Goal: Task Accomplishment & Management: Complete application form

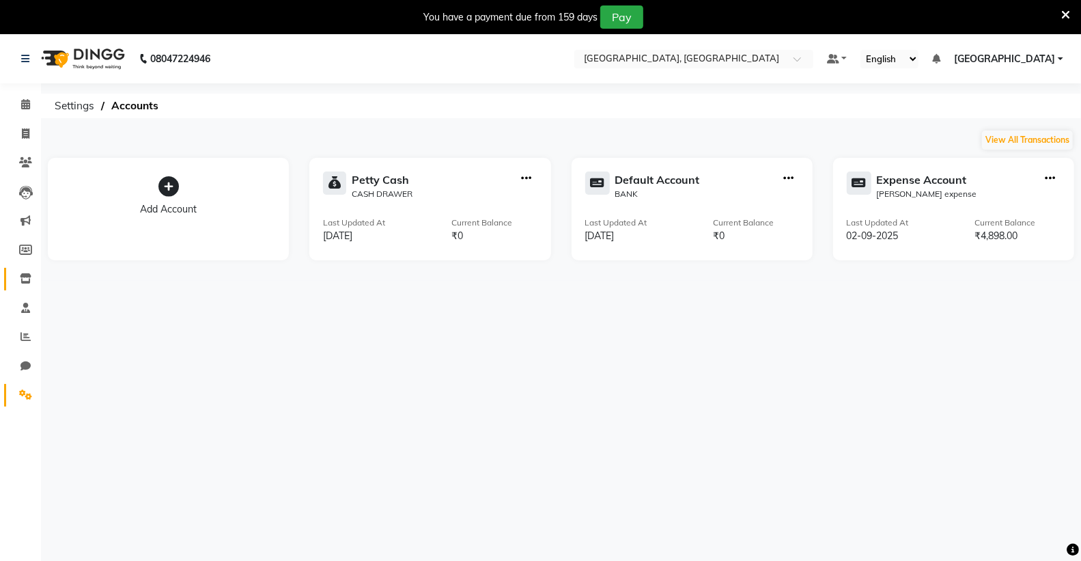
click at [22, 269] on link "Inventory" at bounding box center [20, 279] width 33 height 23
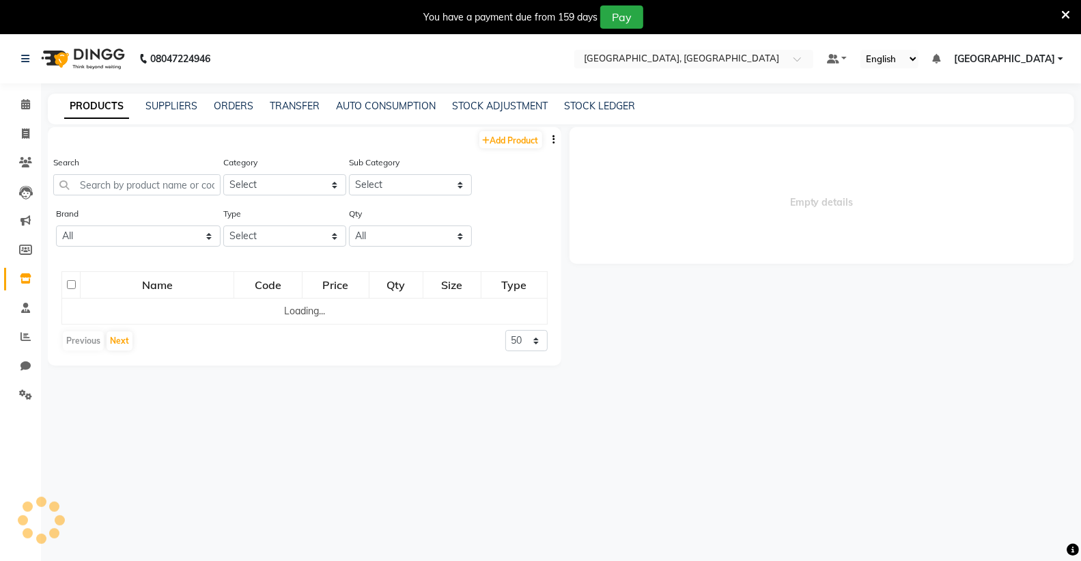
select select
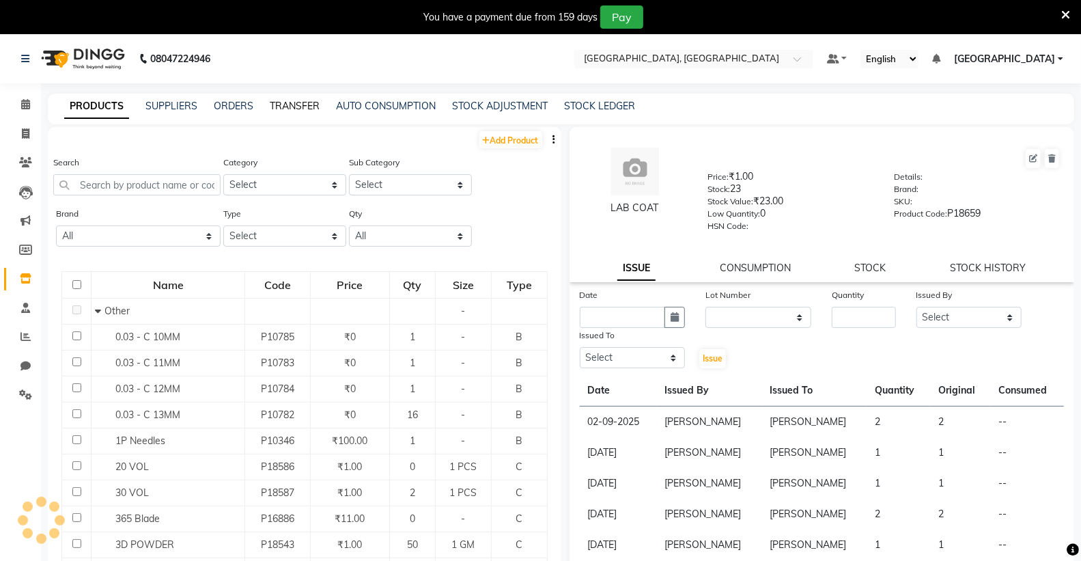
click at [285, 102] on link "TRANSFER" at bounding box center [295, 106] width 50 height 12
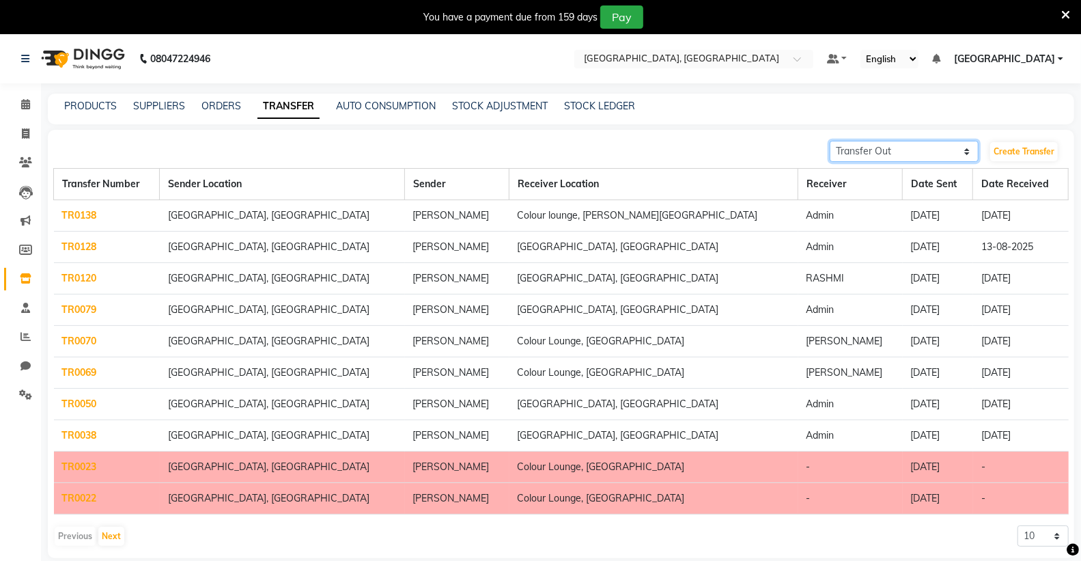
click at [945, 160] on select "Transfer In Transfer Out" at bounding box center [904, 151] width 149 height 21
click at [830, 141] on select "Transfer In Transfer Out" at bounding box center [904, 151] width 149 height 21
drag, startPoint x: 919, startPoint y: 148, endPoint x: 918, endPoint y: 156, distance: 7.6
click at [920, 151] on select "Transfer In Transfer Out" at bounding box center [904, 151] width 149 height 21
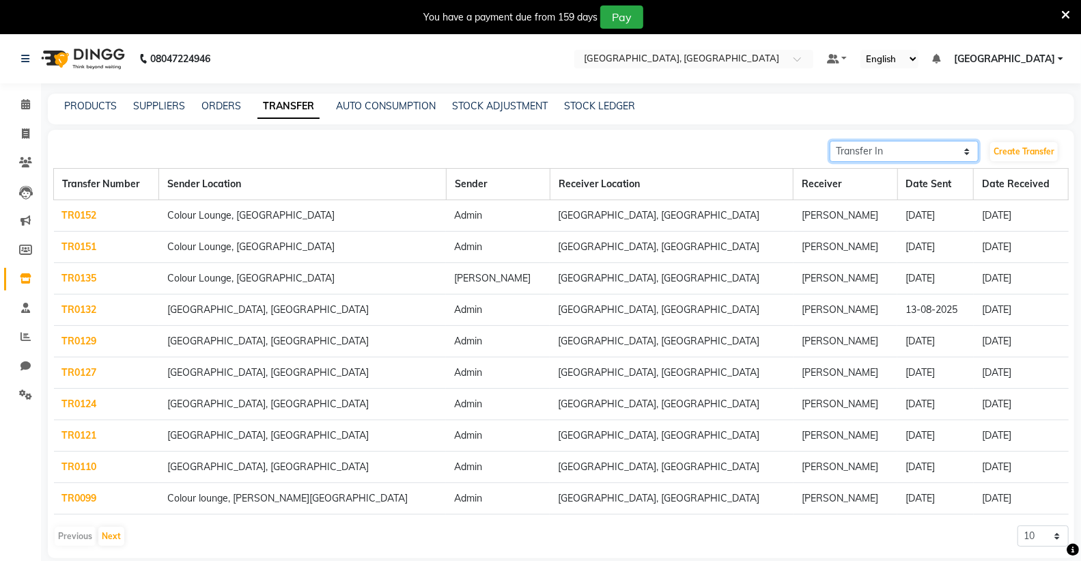
select select "sender"
click at [830, 141] on select "Transfer In Transfer Out" at bounding box center [904, 151] width 149 height 21
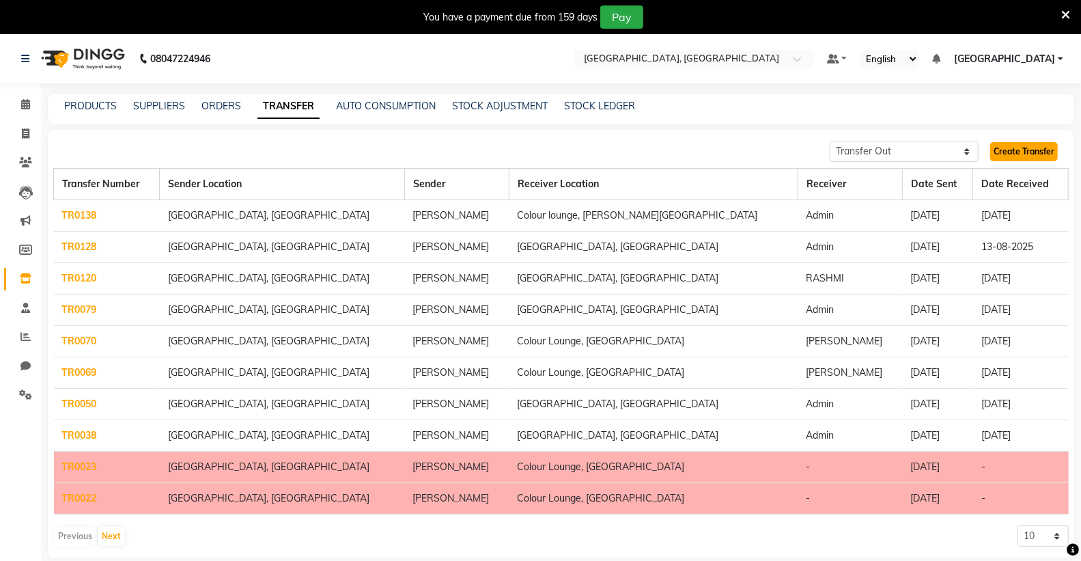
click at [1016, 148] on link "Create Transfer" at bounding box center [1024, 151] width 68 height 19
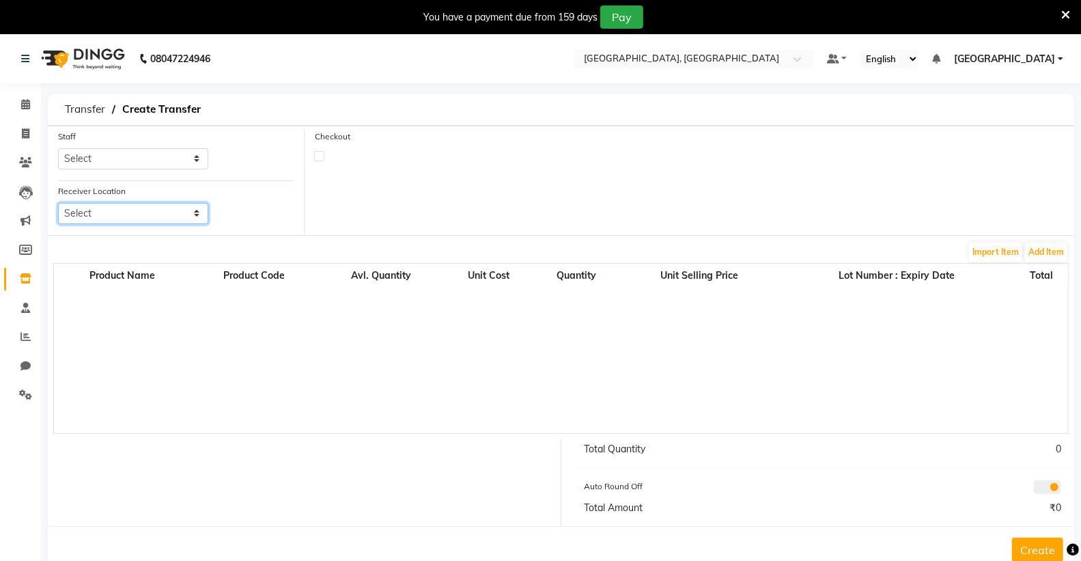
click at [106, 207] on select "Select" at bounding box center [133, 213] width 150 height 21
click at [133, 206] on select "Select" at bounding box center [133, 213] width 150 height 21
click at [158, 157] on select "Select Admin [PERSON_NAME] [PERSON_NAME] [PERSON_NAME] [PERSON_NAME] [PERSON_NA…" at bounding box center [133, 158] width 150 height 21
click at [269, 163] on div "Staff Select Admin ANSH ARORA HARMAN KAUR VIRDI JYOTSNA Kabir Park Institute KO…" at bounding box center [176, 154] width 256 height 51
click at [121, 196] on label "Receiver Location" at bounding box center [92, 191] width 68 height 12
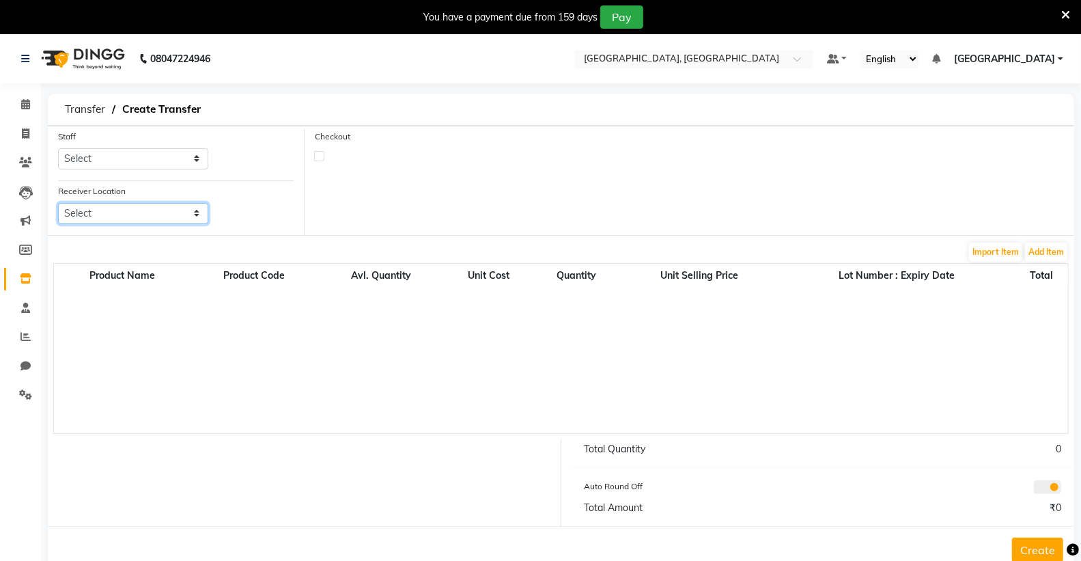
click at [121, 203] on select "Select" at bounding box center [133, 213] width 150 height 21
click at [118, 162] on select "Select Admin [PERSON_NAME] [PERSON_NAME] [PERSON_NAME] [PERSON_NAME] [PERSON_NA…" at bounding box center [133, 158] width 150 height 21
click at [101, 157] on select "Select Admin [PERSON_NAME] [PERSON_NAME] [PERSON_NAME] [PERSON_NAME] [PERSON_NA…" at bounding box center [133, 158] width 150 height 21
click at [197, 154] on select "Select Admin [PERSON_NAME] [PERSON_NAME] [PERSON_NAME] [PERSON_NAME] [PERSON_NA…" at bounding box center [133, 158] width 150 height 21
select select "70196"
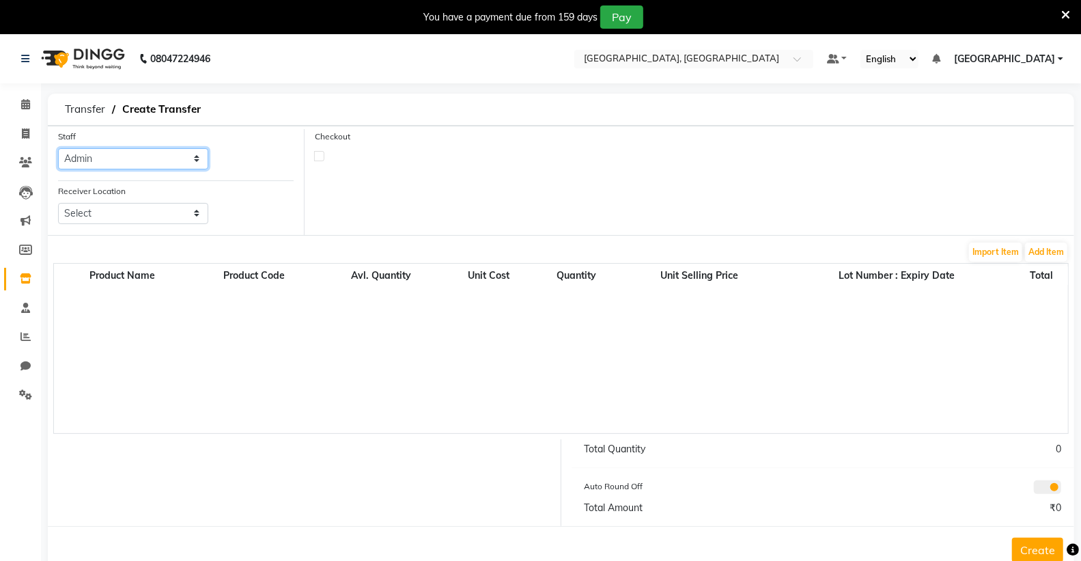
click at [58, 148] on select "Select Admin [PERSON_NAME] [PERSON_NAME] [PERSON_NAME] [PERSON_NAME] [PERSON_NA…" at bounding box center [133, 158] width 150 height 21
click at [107, 219] on select "Select" at bounding box center [133, 213] width 150 height 21
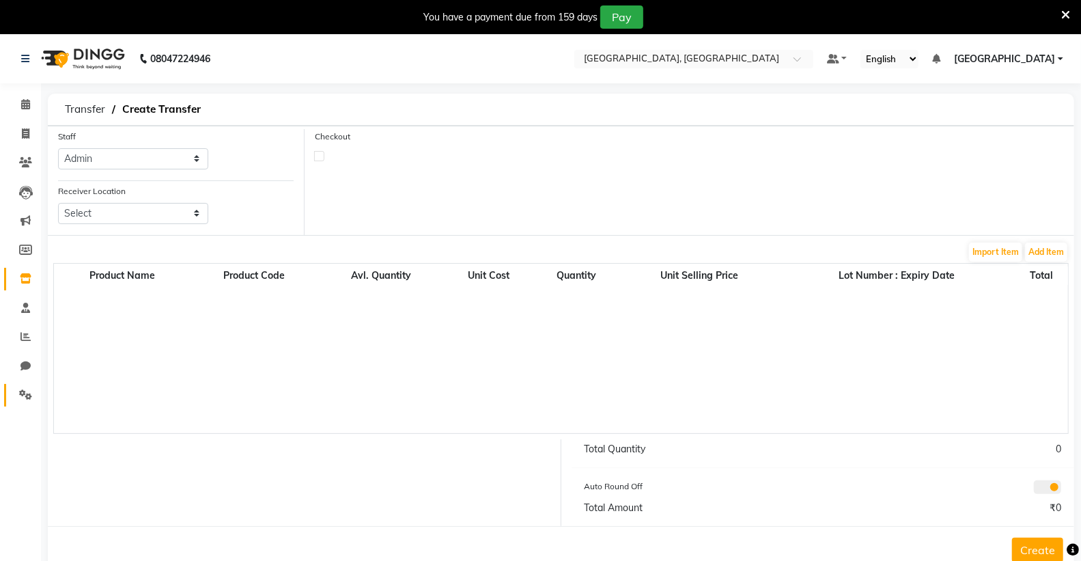
click at [14, 385] on link "Settings" at bounding box center [20, 395] width 33 height 23
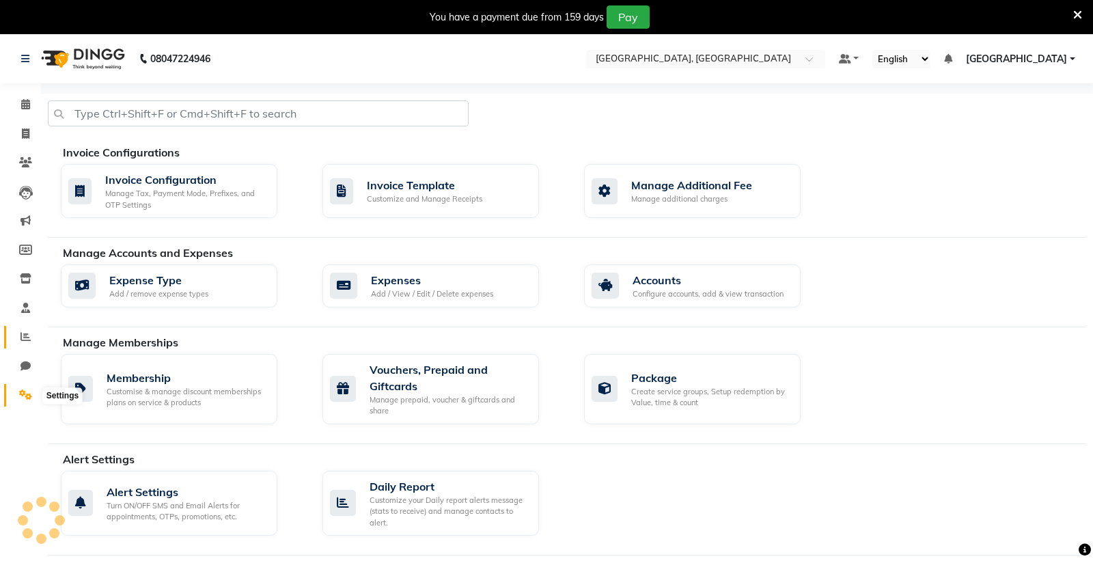
click at [25, 339] on icon at bounding box center [25, 336] width 10 height 10
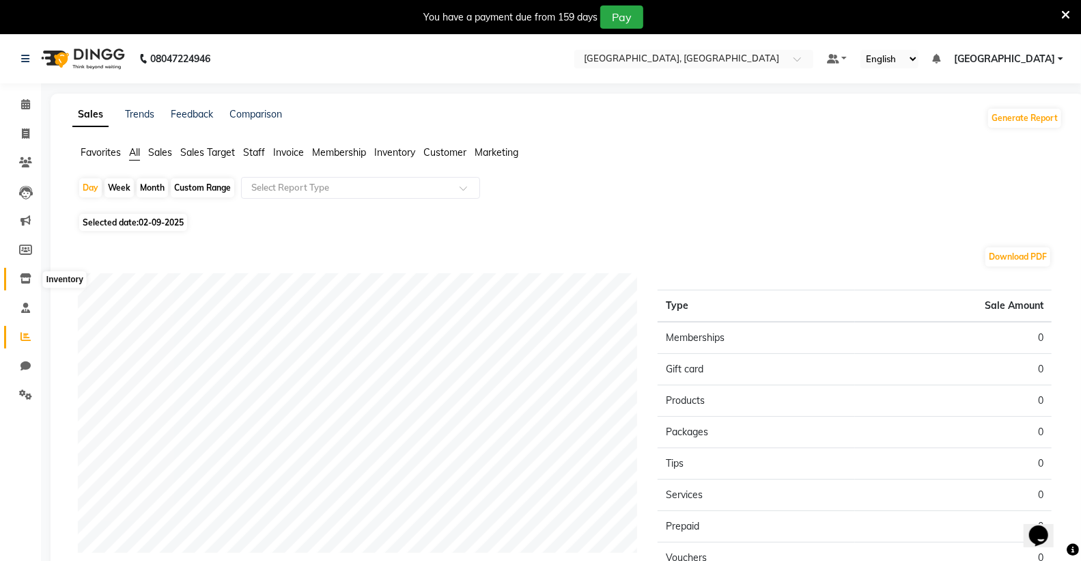
click at [22, 277] on icon at bounding box center [26, 278] width 12 height 10
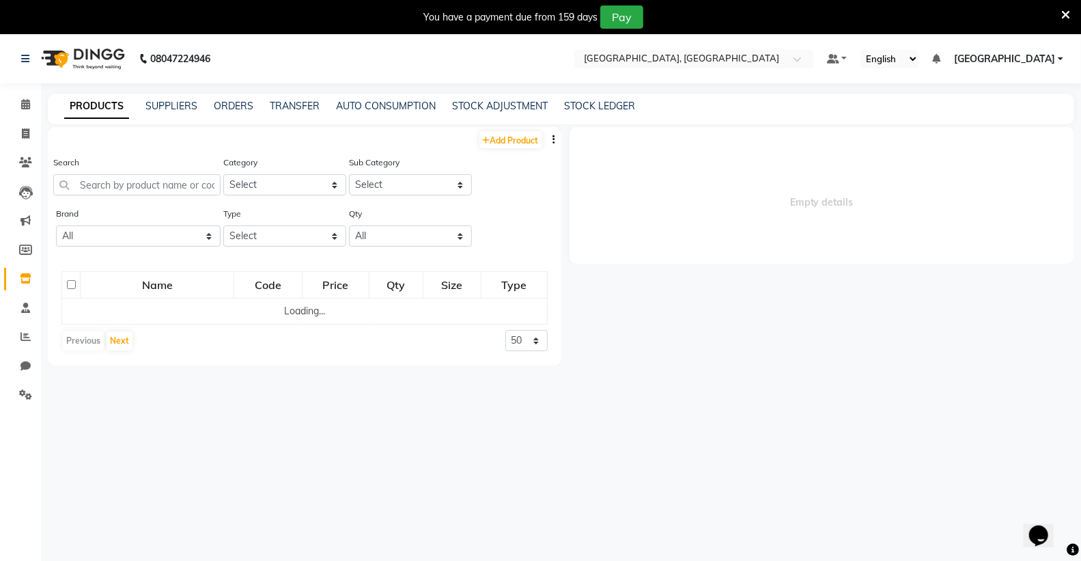
select select
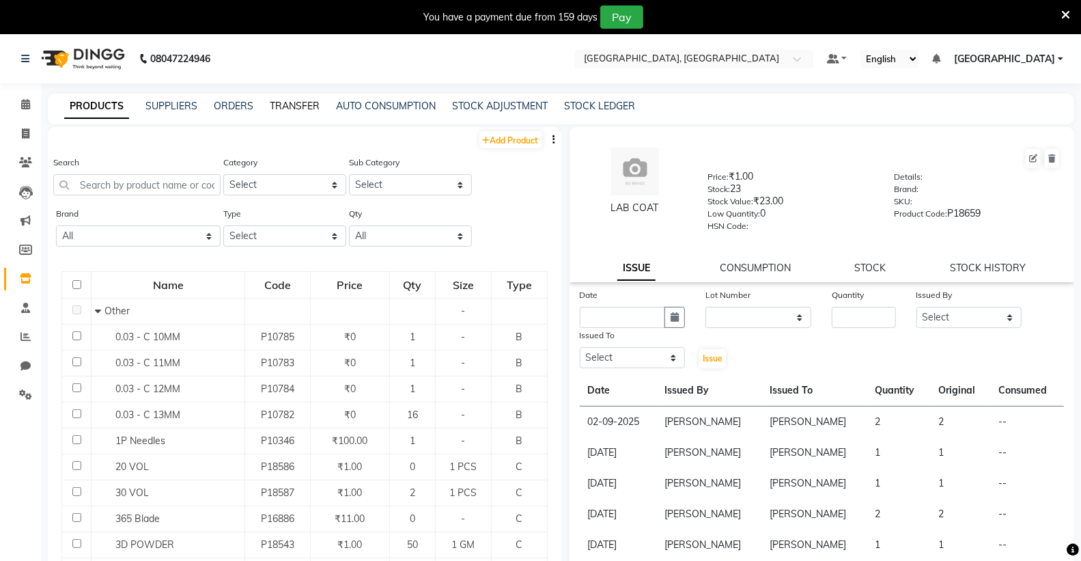
click at [301, 101] on link "TRANSFER" at bounding box center [295, 106] width 50 height 12
select select "sender"
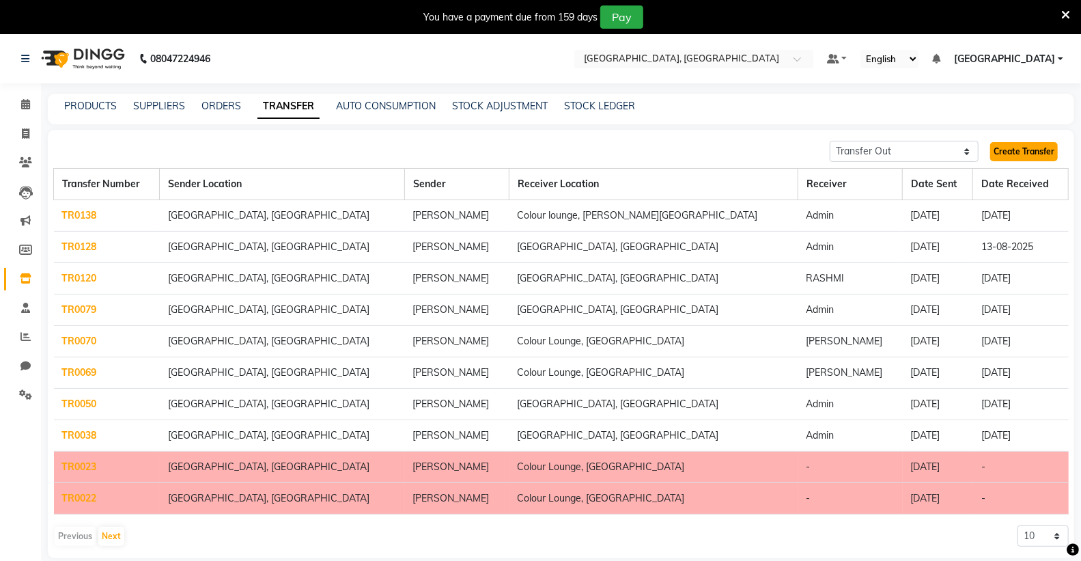
click at [1049, 148] on link "Create Transfer" at bounding box center [1024, 151] width 68 height 19
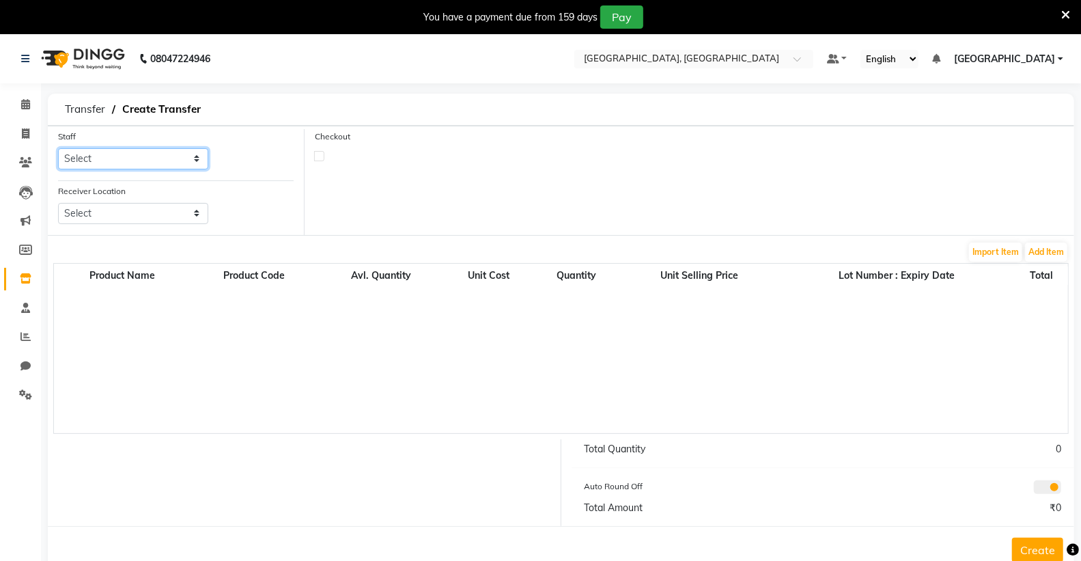
click at [128, 161] on select "Select Admin [PERSON_NAME] [PERSON_NAME] [PERSON_NAME] [PERSON_NAME] [PERSON_NA…" at bounding box center [133, 158] width 150 height 21
select select "72670"
click at [58, 148] on select "Select Admin [PERSON_NAME] [PERSON_NAME] [PERSON_NAME] [PERSON_NAME] [PERSON_NA…" at bounding box center [133, 158] width 150 height 21
click at [110, 209] on select "Select Colour Lounge Academy, [GEOGRAPHIC_DATA]" at bounding box center [133, 213] width 150 height 21
select select "en"
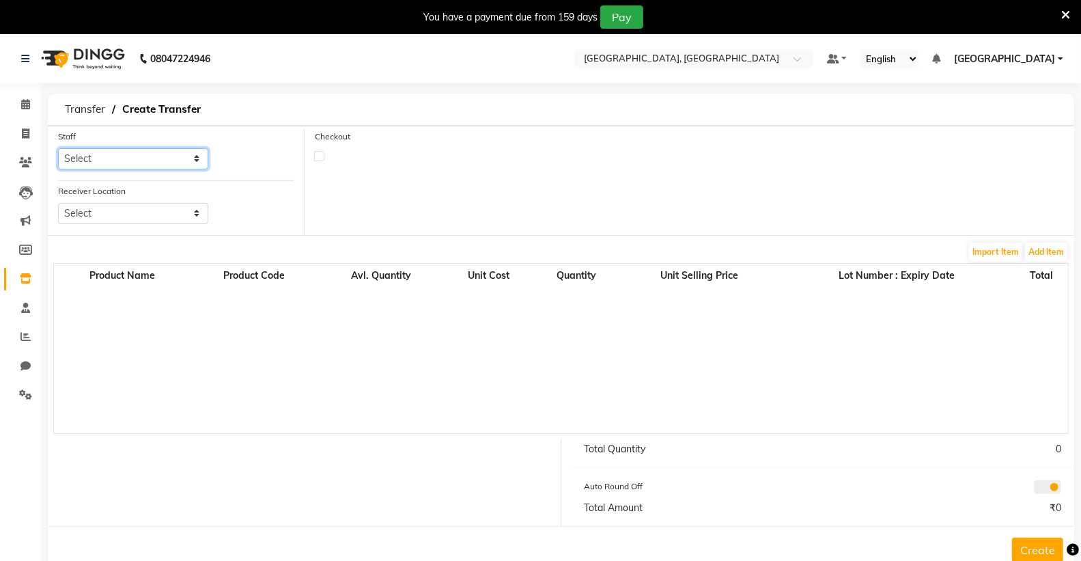
click at [158, 154] on select "Select Admin [PERSON_NAME] [PERSON_NAME] [PERSON_NAME] [PERSON_NAME] [PERSON_NA…" at bounding box center [133, 158] width 150 height 21
select select "72670"
click at [58, 148] on select "Select Admin [PERSON_NAME] [PERSON_NAME] [PERSON_NAME] [PERSON_NAME] [PERSON_NA…" at bounding box center [133, 158] width 150 height 21
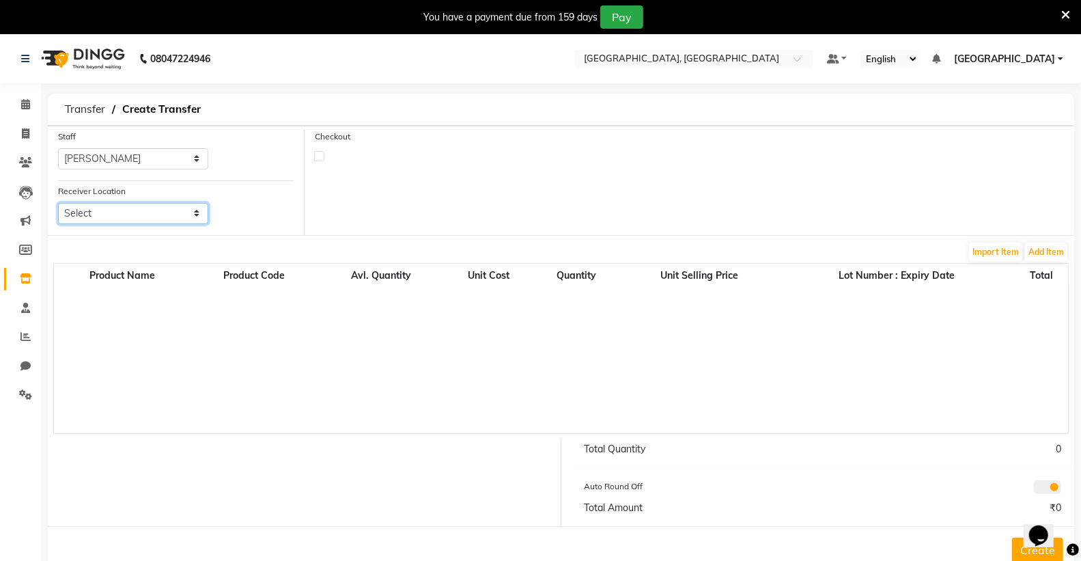
click at [111, 203] on select "Select Colour Lounge Academy, Ranjit Avenue" at bounding box center [133, 213] width 150 height 21
click at [114, 204] on select "Select Colour Lounge Academy, Ranjit Avenue" at bounding box center [133, 213] width 150 height 21
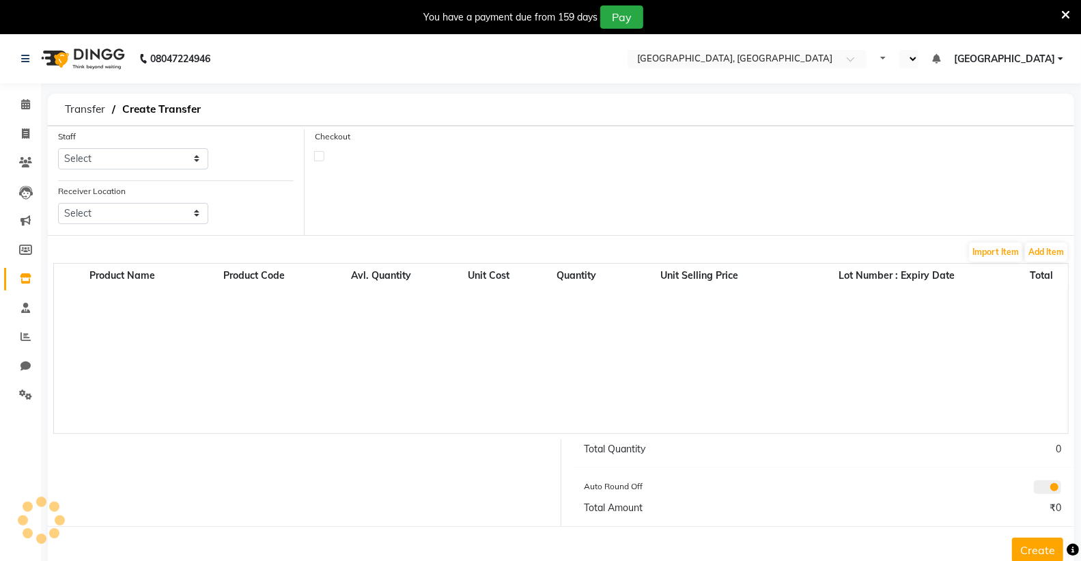
select select "en"
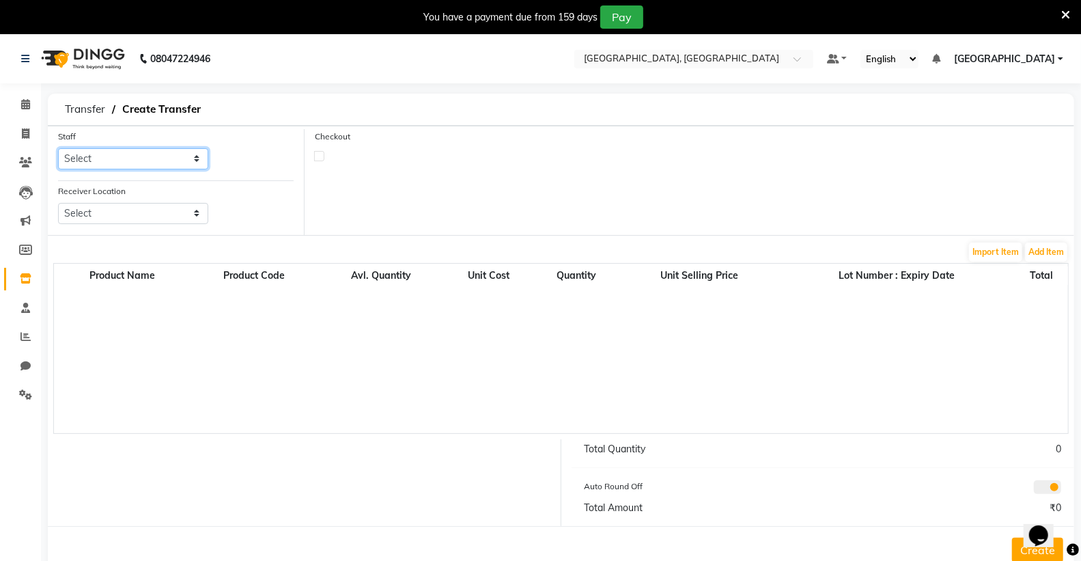
click at [173, 156] on select "Select Admin [PERSON_NAME] [PERSON_NAME] [PERSON_NAME] [PERSON_NAME] [PERSON_NA…" at bounding box center [133, 158] width 150 height 21
select select "72670"
click at [58, 148] on select "Select Admin ANSH ARORA HARMAN KAUR VIRDI JYOTSNA Kabir Park Institute KOMAL AR…" at bounding box center [133, 158] width 150 height 21
click at [114, 210] on select "Select Colour Lounge Academy, Ranjit Avenue" at bounding box center [133, 213] width 150 height 21
click at [79, 113] on span "Transfer" at bounding box center [85, 109] width 54 height 25
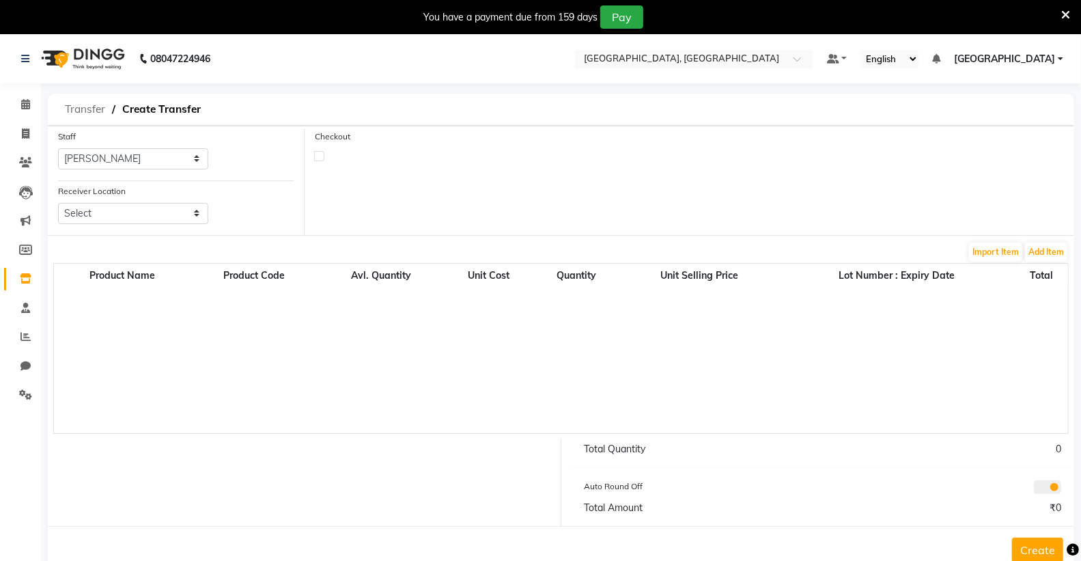
select select "sender"
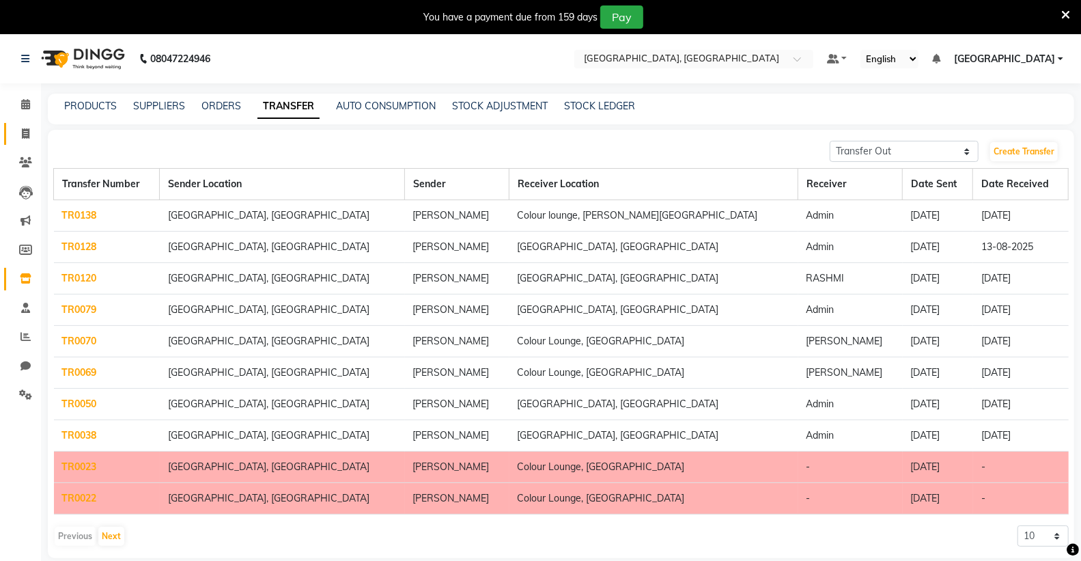
click at [27, 141] on link "Invoice" at bounding box center [20, 134] width 33 height 23
select select "service"
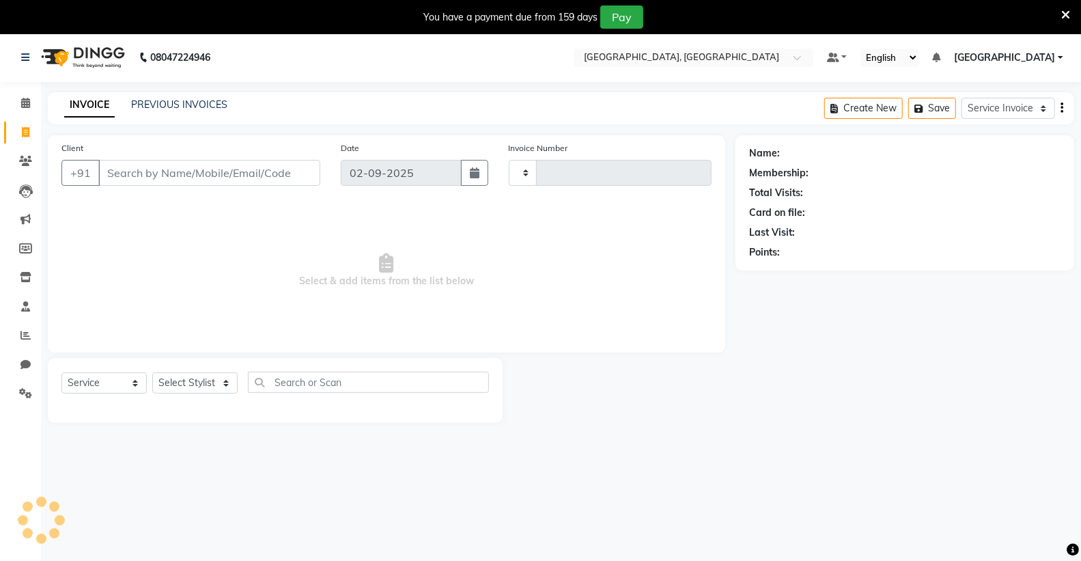
type input "0165"
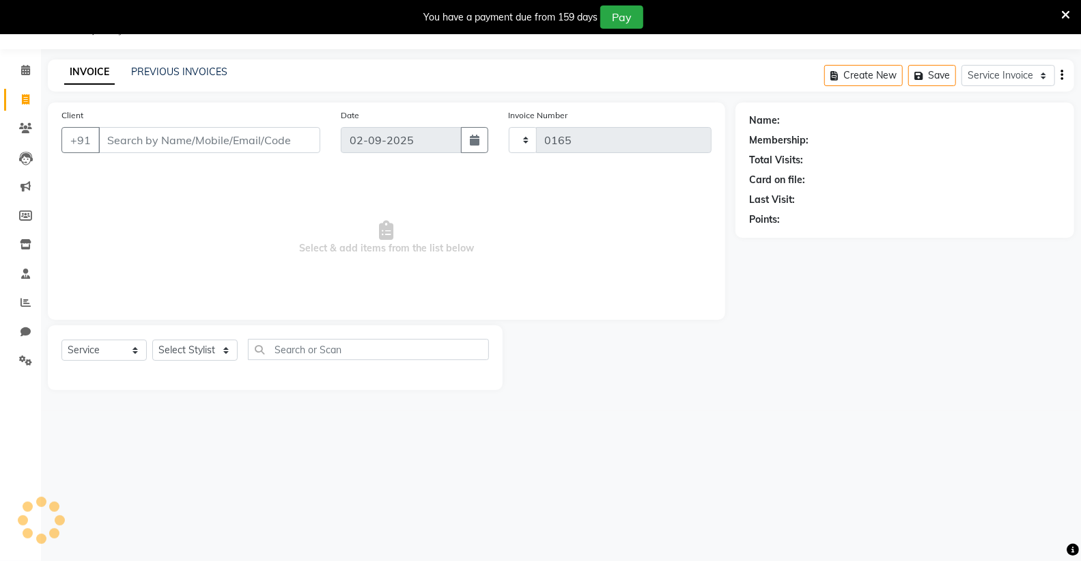
select select "8017"
click at [24, 238] on span at bounding box center [26, 245] width 24 height 16
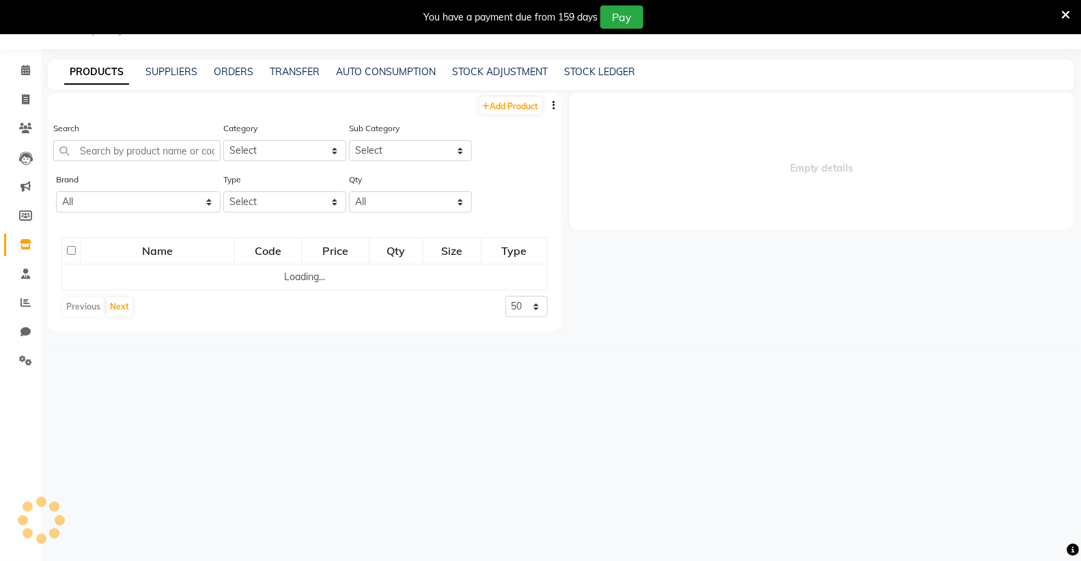
select select
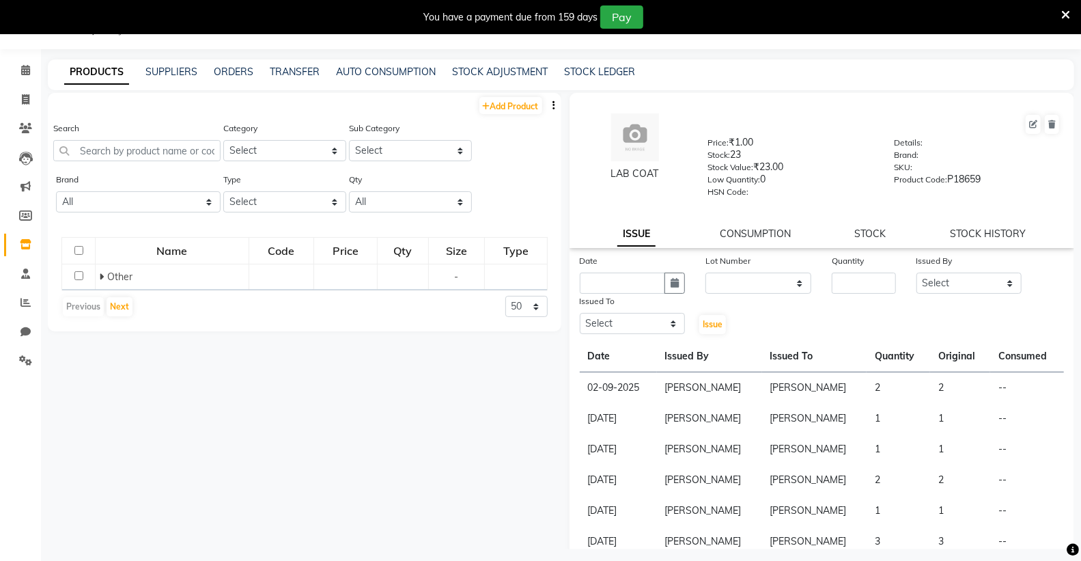
click at [292, 58] on div "08047224946 Select Location × Colour Lounge Academy, Kabir Park Default Panel M…" at bounding box center [540, 285] width 1081 height 570
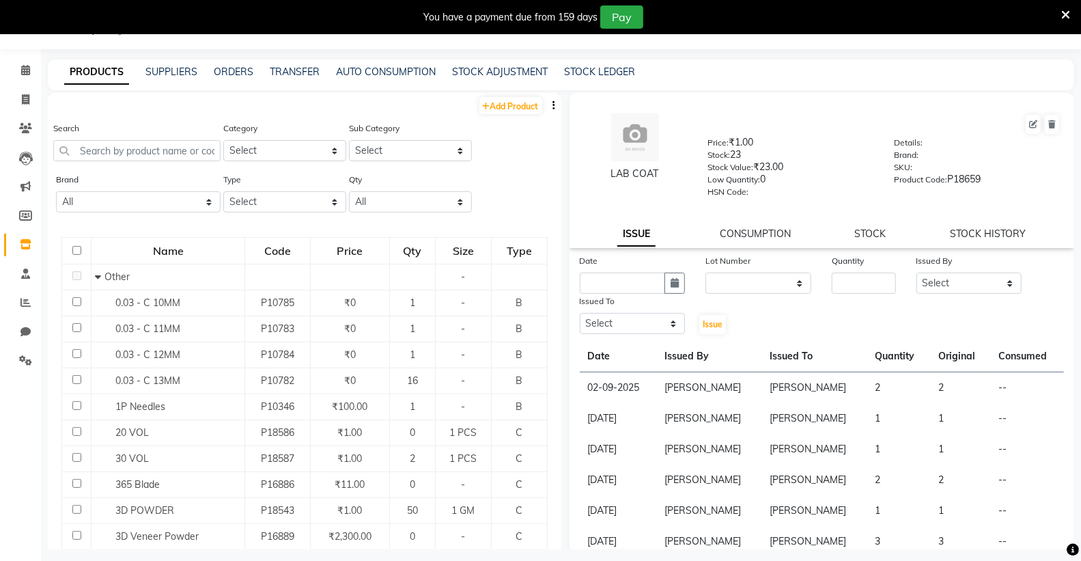
click at [298, 79] on div "PRODUCTS SUPPLIERS ORDERS TRANSFER AUTO CONSUMPTION STOCK ADJUSTMENT STOCK LEDG…" at bounding box center [561, 74] width 1027 height 31
click at [298, 71] on link "TRANSFER" at bounding box center [295, 72] width 50 height 12
select select "sender"
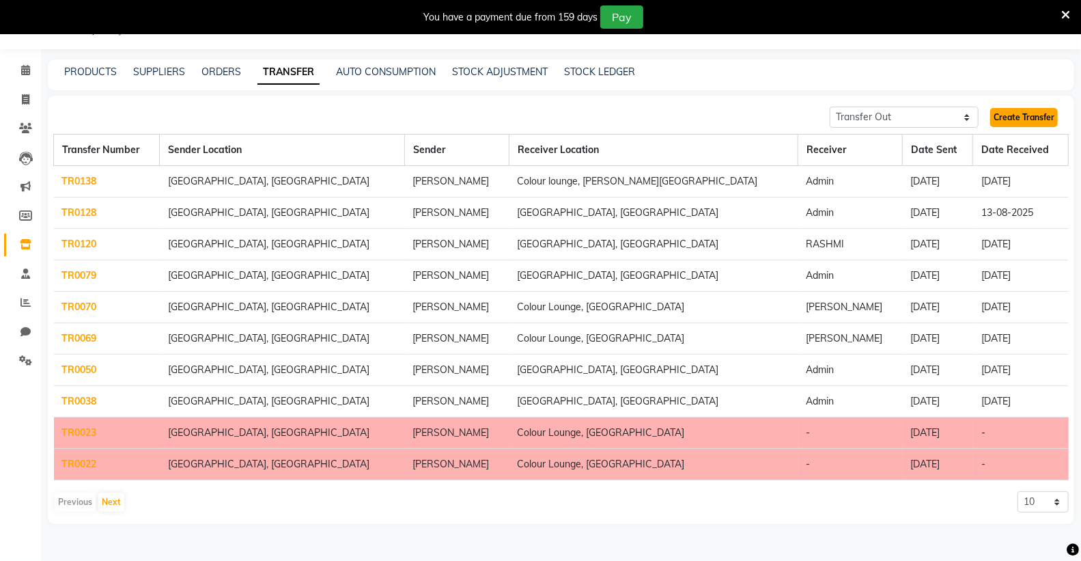
click at [1042, 114] on link "Create Transfer" at bounding box center [1024, 117] width 68 height 19
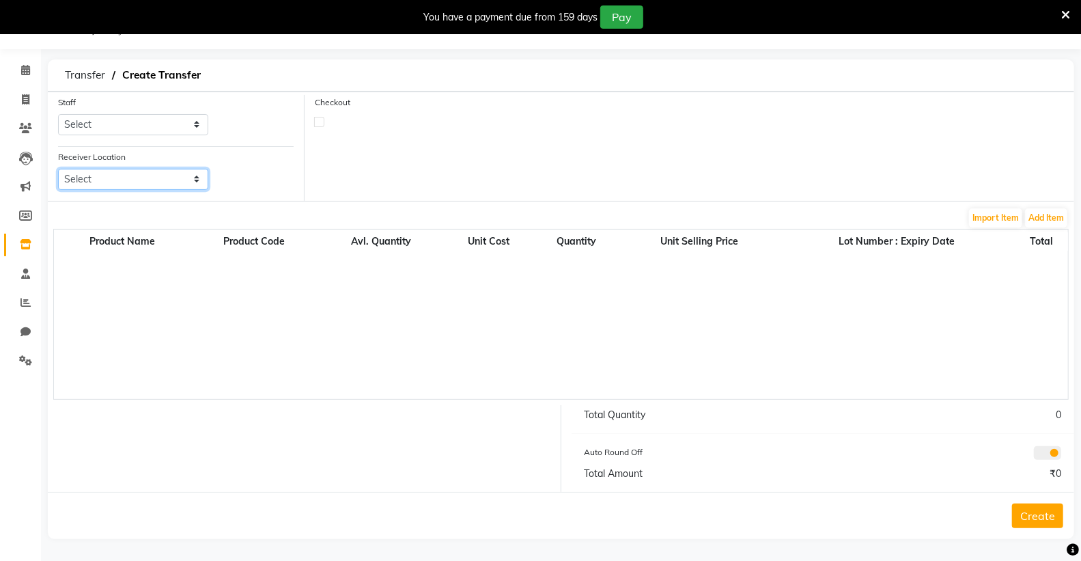
click at [182, 179] on select "Select Colour Lounge Academy, [GEOGRAPHIC_DATA]" at bounding box center [133, 179] width 150 height 21
click at [133, 182] on select "Select Colour Lounge Academy, [GEOGRAPHIC_DATA]" at bounding box center [133, 179] width 150 height 21
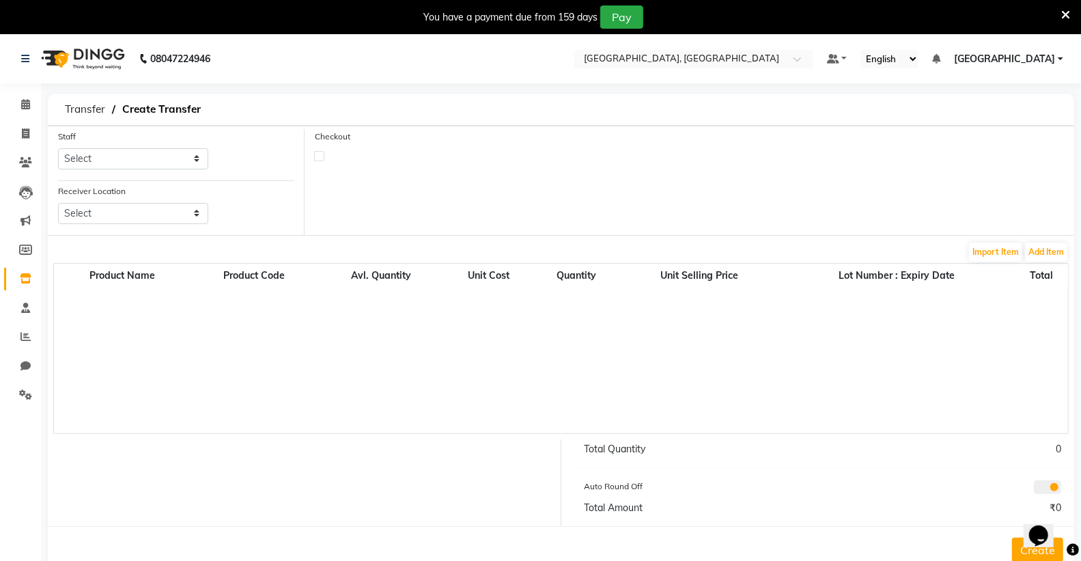
click at [125, 197] on div "Receiver Location Select Colour Lounge Academy, [GEOGRAPHIC_DATA]" at bounding box center [133, 204] width 150 height 40
click at [125, 209] on select "Select Colour Lounge Academy, [GEOGRAPHIC_DATA]" at bounding box center [133, 213] width 150 height 21
click at [87, 104] on span "Transfer" at bounding box center [85, 109] width 54 height 25
select select "sender"
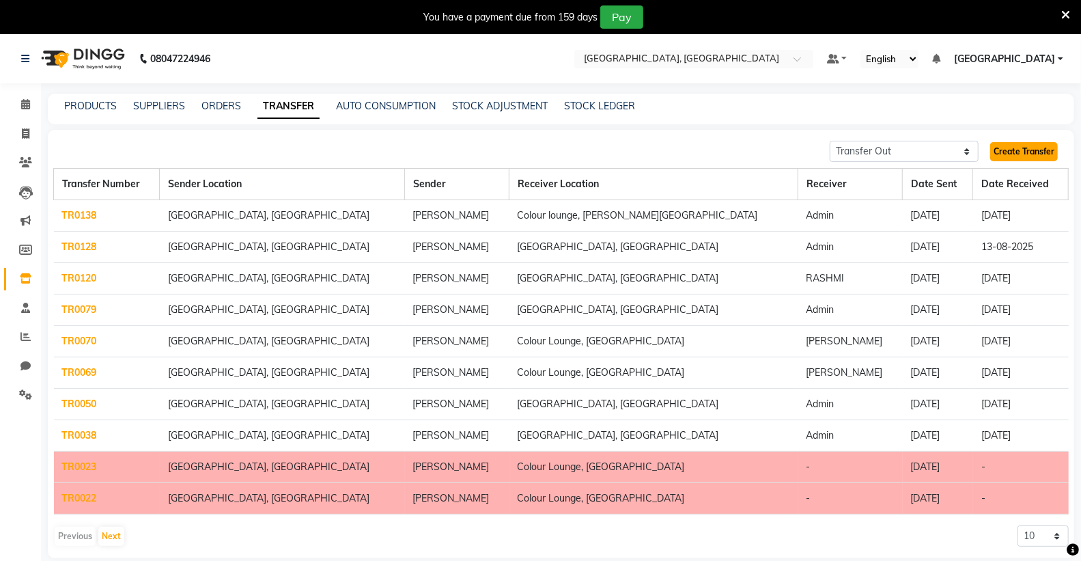
click at [1028, 146] on link "Create Transfer" at bounding box center [1024, 151] width 68 height 19
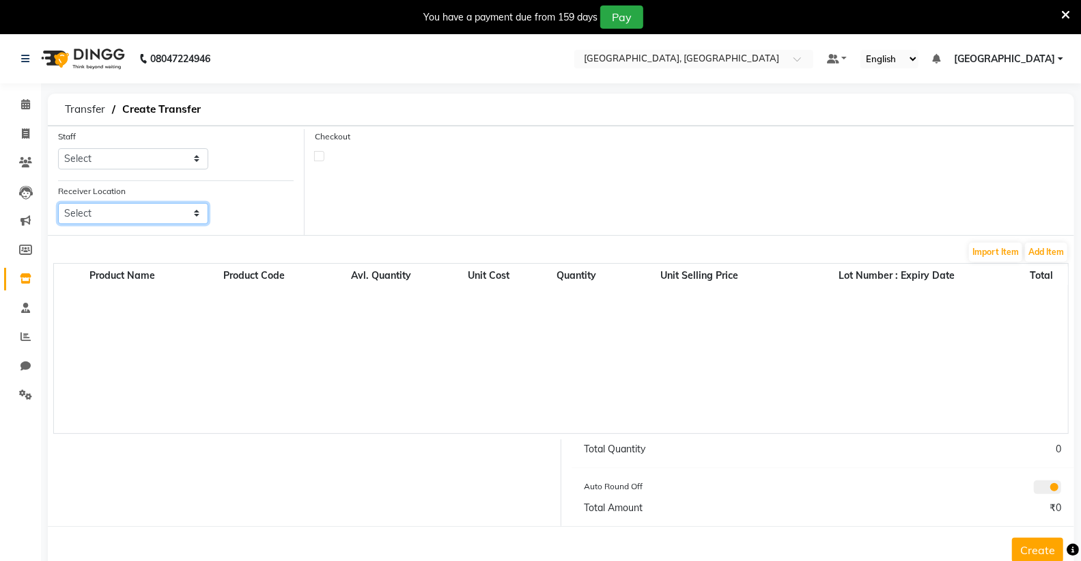
click at [168, 205] on select "Select Colour Lounge Academy, [GEOGRAPHIC_DATA]" at bounding box center [133, 213] width 150 height 21
click at [1038, 52] on span "[GEOGRAPHIC_DATA]" at bounding box center [1004, 59] width 101 height 14
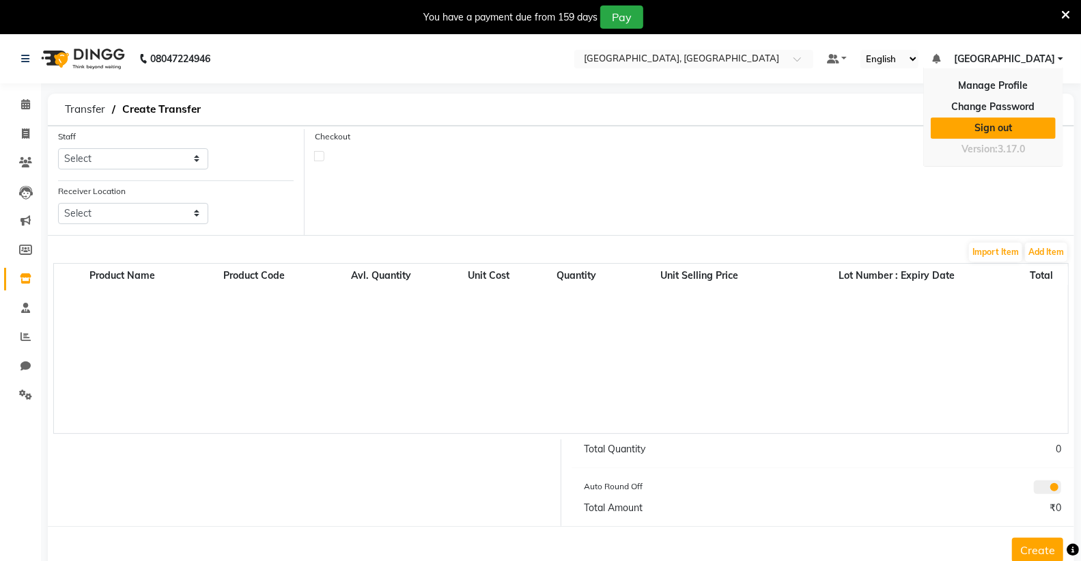
click at [999, 124] on link "Sign out" at bounding box center [993, 127] width 125 height 21
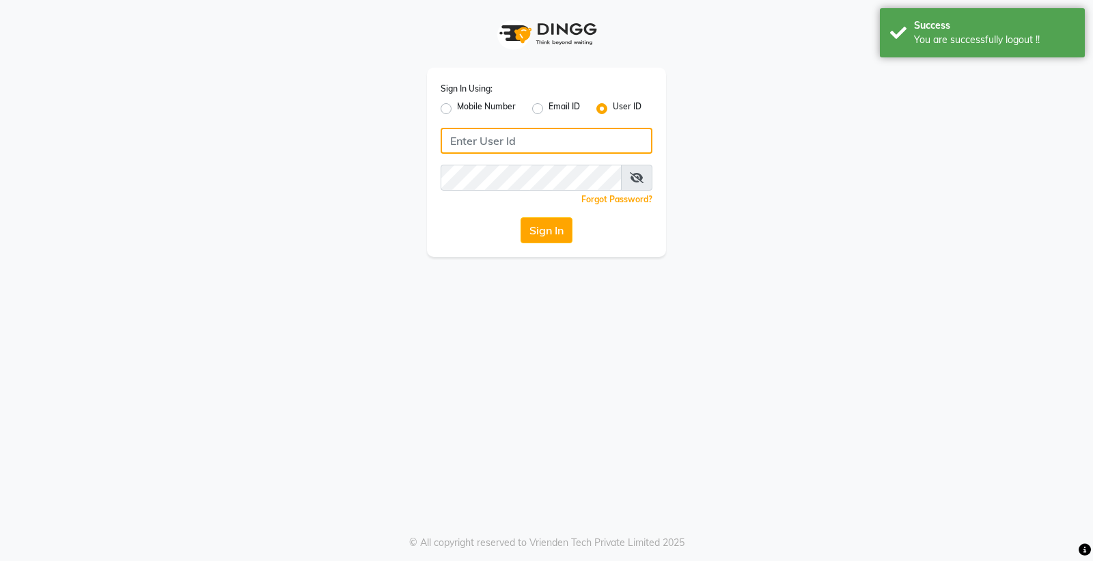
click at [524, 148] on input "Username" at bounding box center [547, 141] width 212 height 26
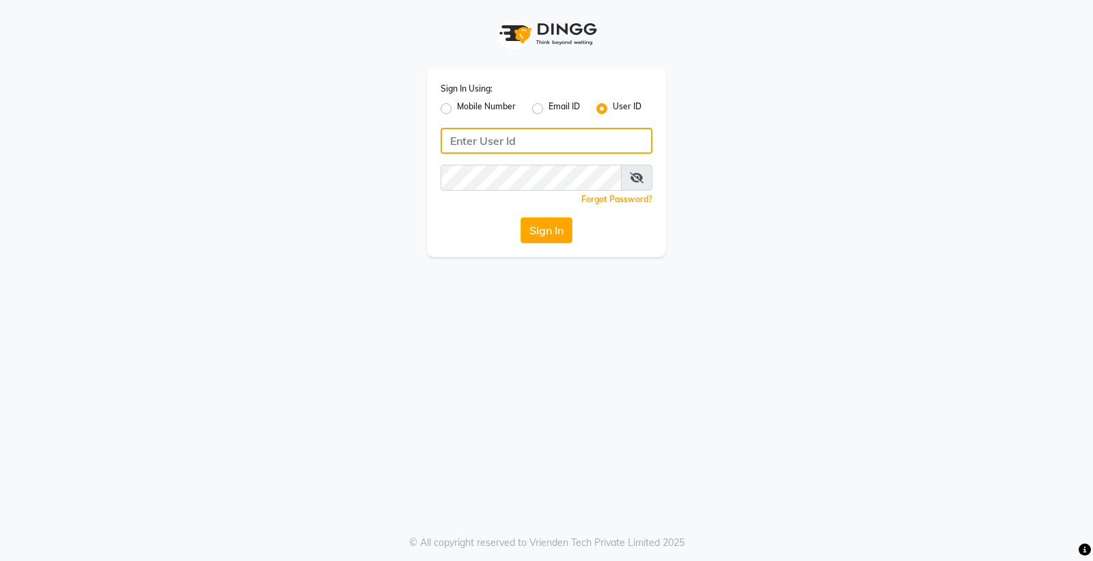
click at [483, 139] on input "Username" at bounding box center [547, 141] width 212 height 26
type input "90"
click at [457, 107] on label "Mobile Number" at bounding box center [486, 108] width 59 height 16
click at [457, 107] on input "Mobile Number" at bounding box center [461, 104] width 9 height 9
radio input "true"
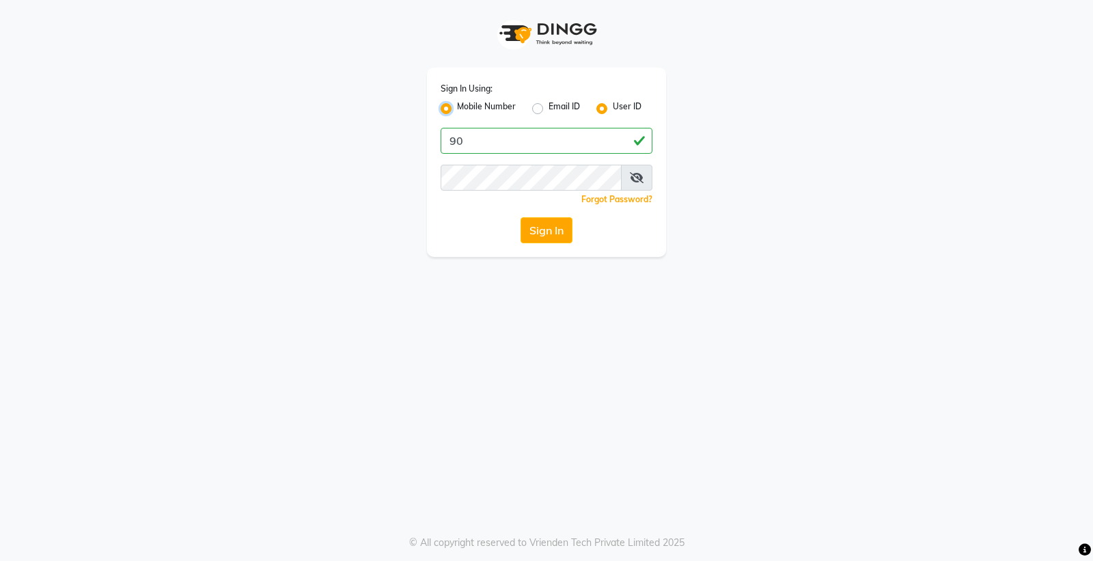
radio input "false"
click at [495, 135] on input "Username" at bounding box center [569, 141] width 166 height 26
type input "9056166698"
click at [520, 217] on button "Sign In" at bounding box center [546, 230] width 52 height 26
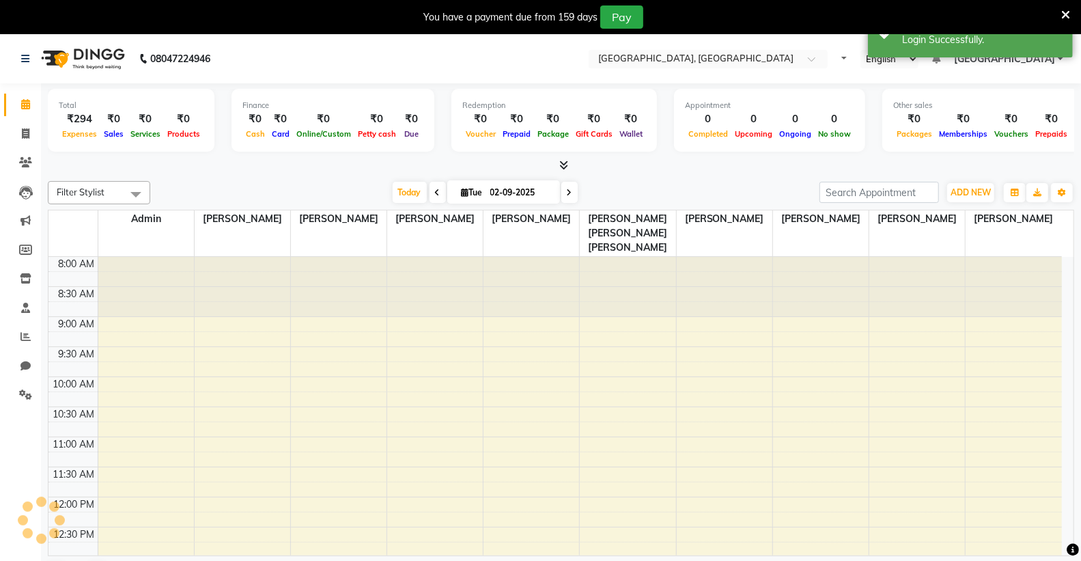
select select "en"
click at [24, 281] on icon at bounding box center [26, 278] width 12 height 10
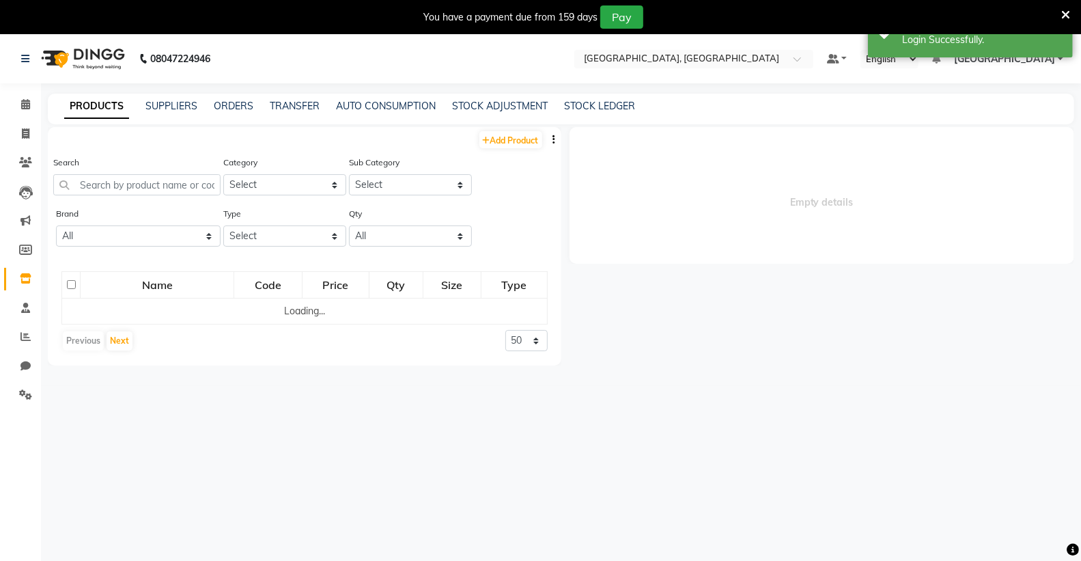
select select
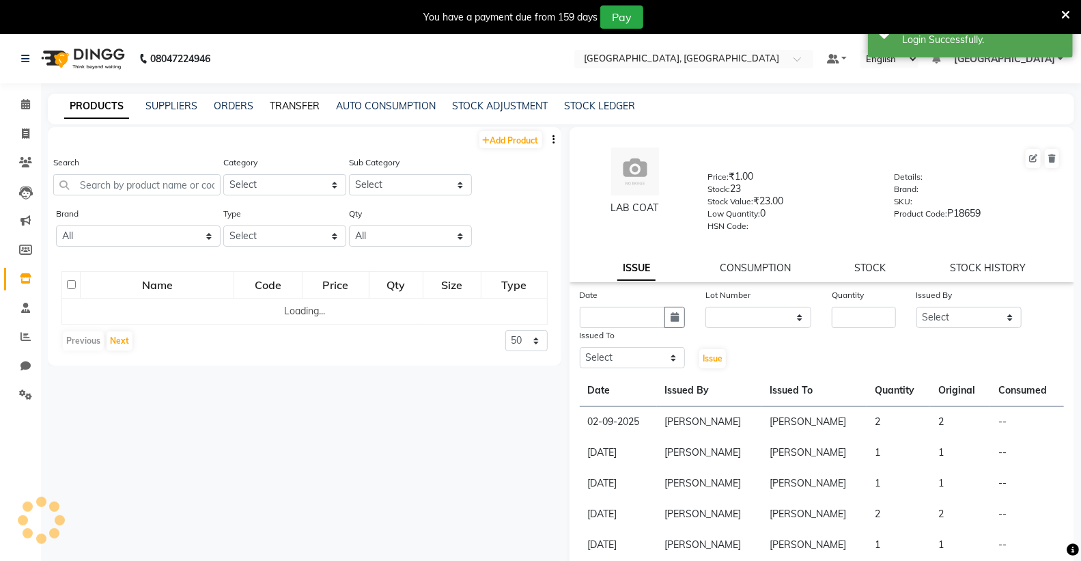
click at [295, 106] on link "TRANSFER" at bounding box center [295, 106] width 50 height 12
select select "sender"
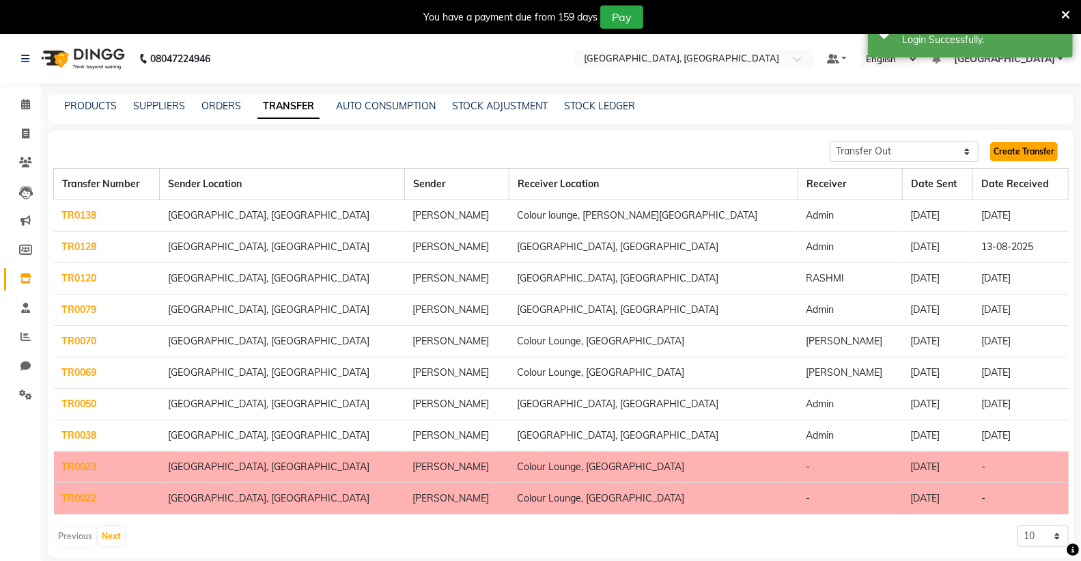
click at [1025, 151] on link "Create Transfer" at bounding box center [1024, 151] width 68 height 19
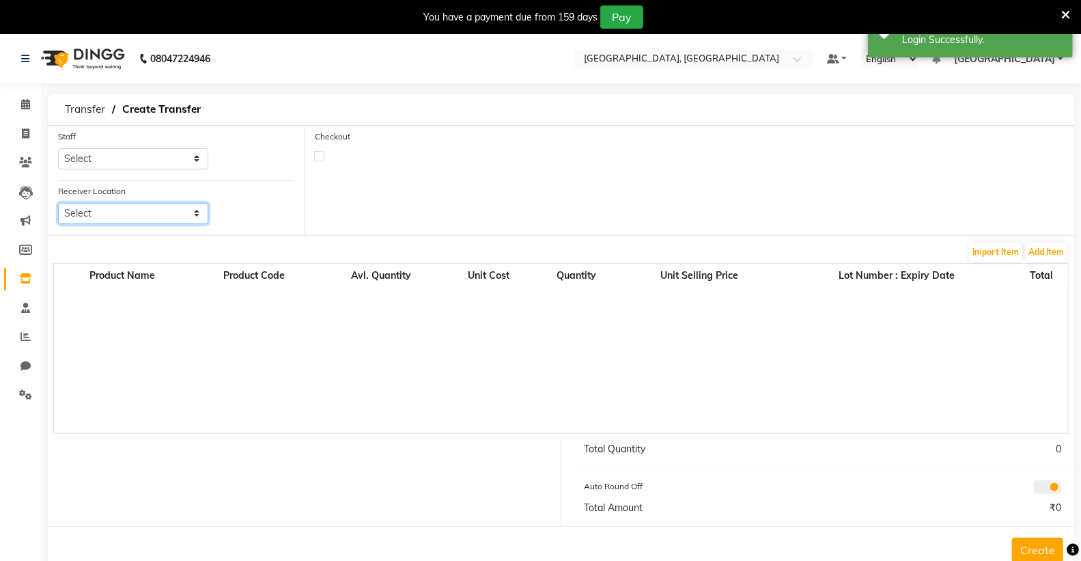
click at [125, 212] on select "Select Colour Lounge Academy, [GEOGRAPHIC_DATA]" at bounding box center [133, 213] width 150 height 21
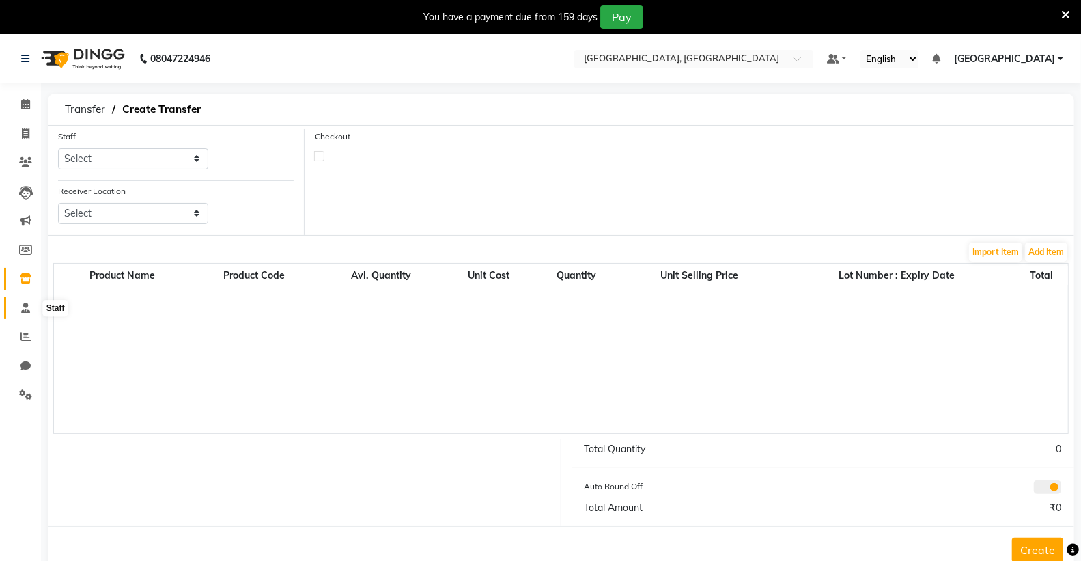
click at [23, 308] on icon at bounding box center [25, 308] width 9 height 10
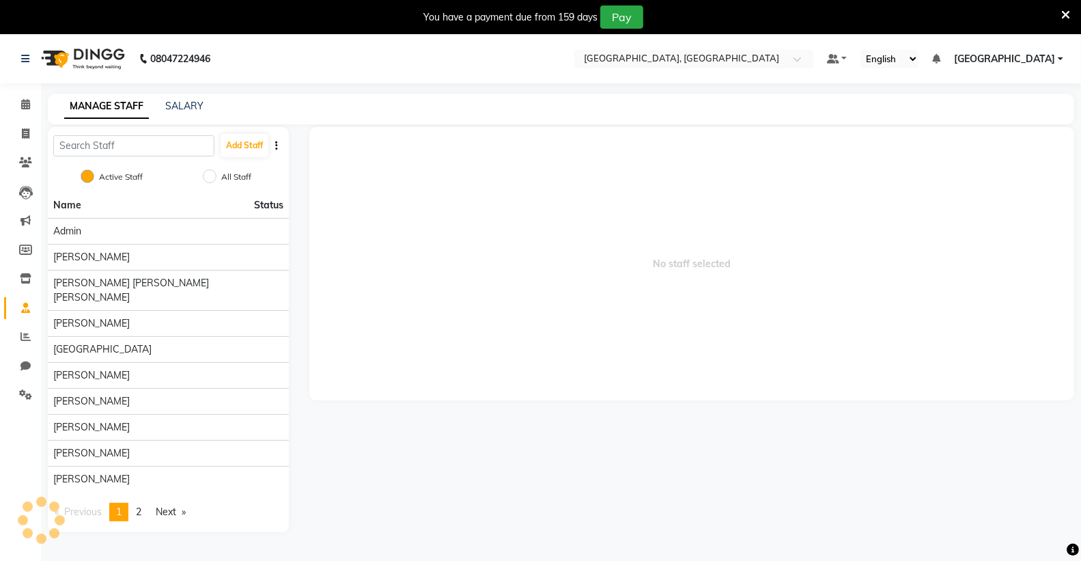
select select "en"
click at [570, 320] on span "No staff selected" at bounding box center [691, 263] width 765 height 273
click at [16, 280] on span at bounding box center [26, 279] width 24 height 16
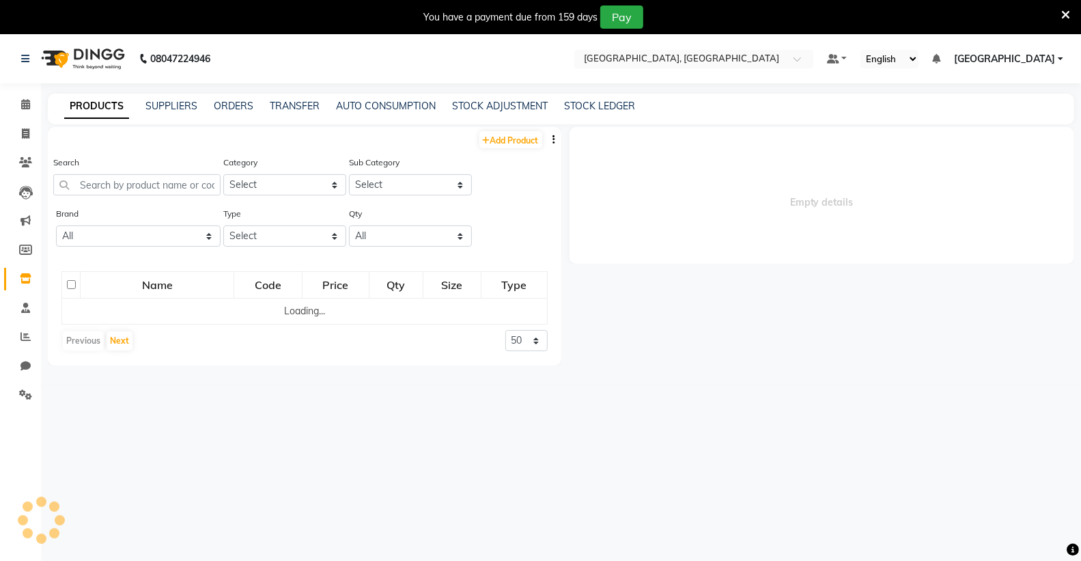
select select
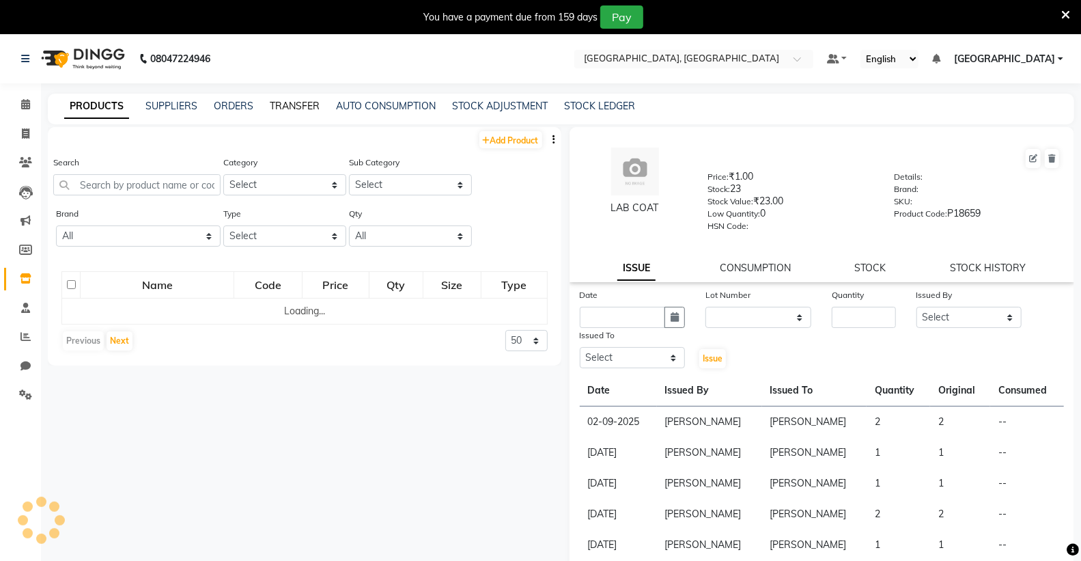
click at [299, 105] on link "TRANSFER" at bounding box center [295, 106] width 50 height 12
select select "sender"
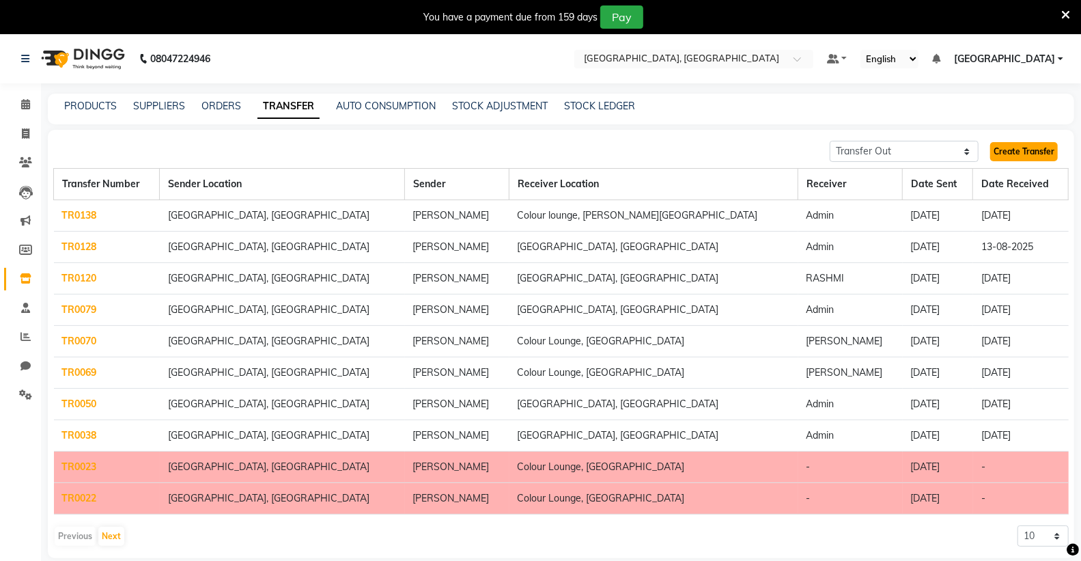
click at [1005, 146] on link "Create Transfer" at bounding box center [1024, 151] width 68 height 19
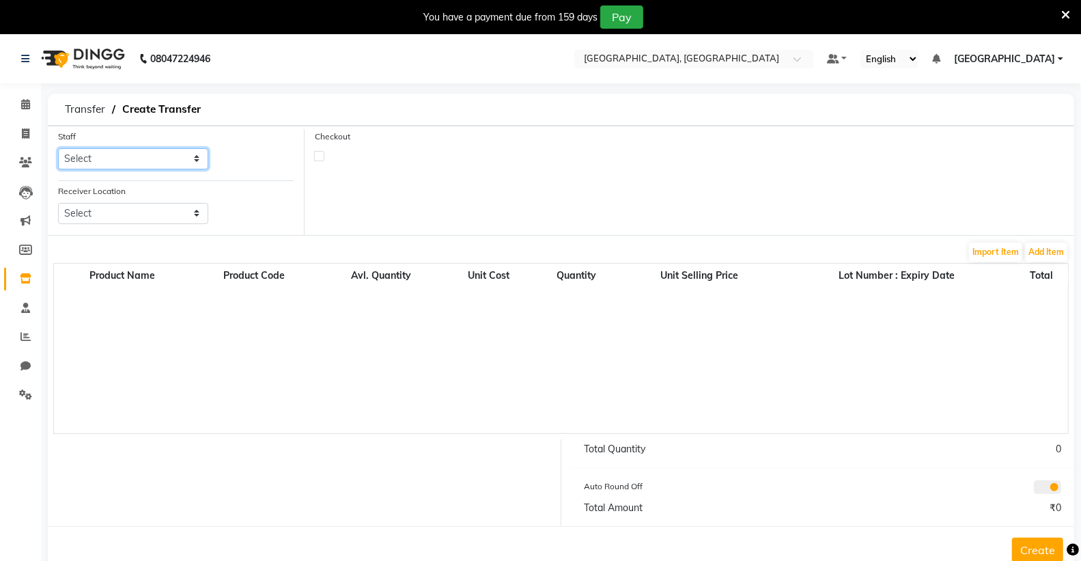
drag, startPoint x: 122, startPoint y: 152, endPoint x: 119, endPoint y: 166, distance: 13.9
click at [121, 153] on select "Select Admin [PERSON_NAME] [PERSON_NAME] [PERSON_NAME] [PERSON_NAME] [PERSON_NA…" at bounding box center [133, 158] width 150 height 21
select select "72673"
click at [58, 148] on select "Select Admin [PERSON_NAME] [PERSON_NAME] [PERSON_NAME] [PERSON_NAME] [PERSON_NA…" at bounding box center [133, 158] width 150 height 21
click at [122, 210] on select "Select Colour Lounge Academy, [GEOGRAPHIC_DATA]" at bounding box center [133, 213] width 150 height 21
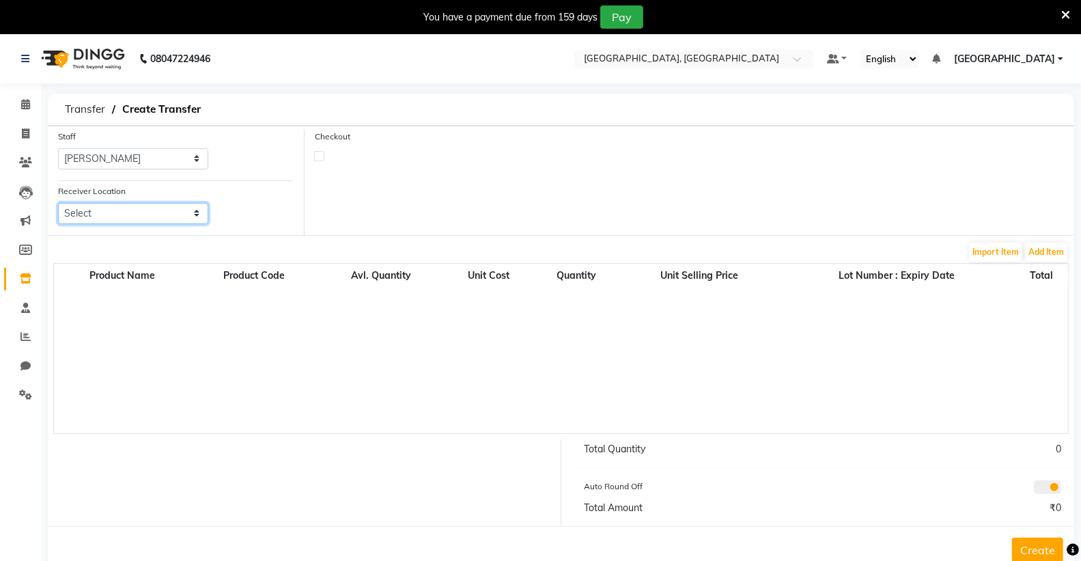
select select "3458"
click at [58, 203] on select "Select Colour Lounge Academy, [GEOGRAPHIC_DATA]" at bounding box center [133, 213] width 150 height 21
click at [164, 217] on select "Select Colour Lounge Academy, [GEOGRAPHIC_DATA]" at bounding box center [133, 213] width 150 height 21
click at [58, 203] on select "Select Colour Lounge Academy, [GEOGRAPHIC_DATA]" at bounding box center [133, 213] width 150 height 21
click at [1057, 255] on button "Add Item" at bounding box center [1046, 251] width 42 height 19
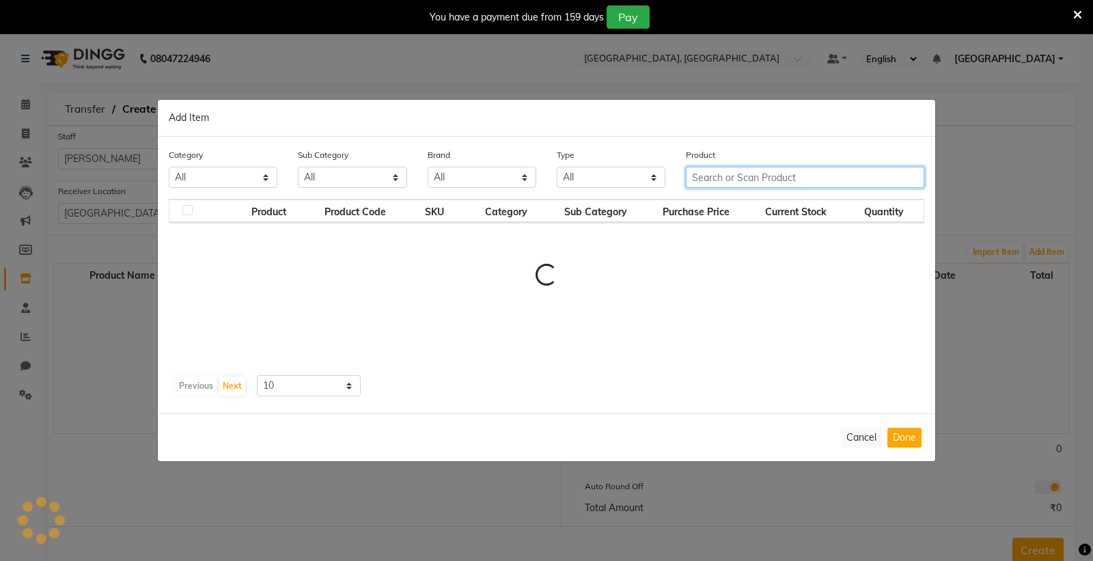
click at [734, 173] on input "text" at bounding box center [805, 177] width 238 height 21
type input "brush"
click at [738, 180] on input "brush" at bounding box center [795, 177] width 219 height 21
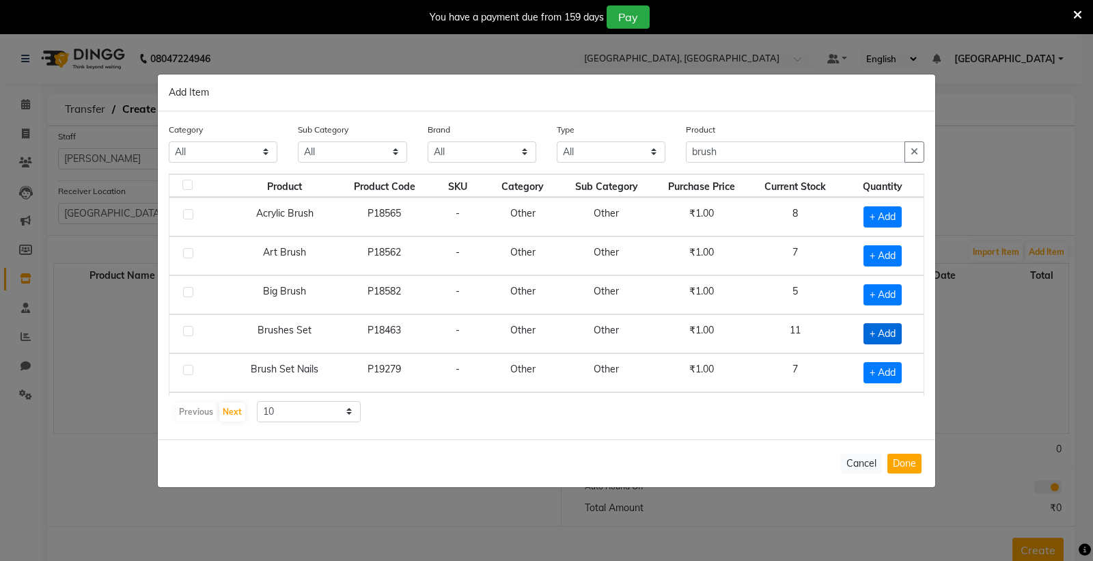
click at [869, 329] on span "+ Add" at bounding box center [882, 333] width 38 height 21
checkbox input "true"
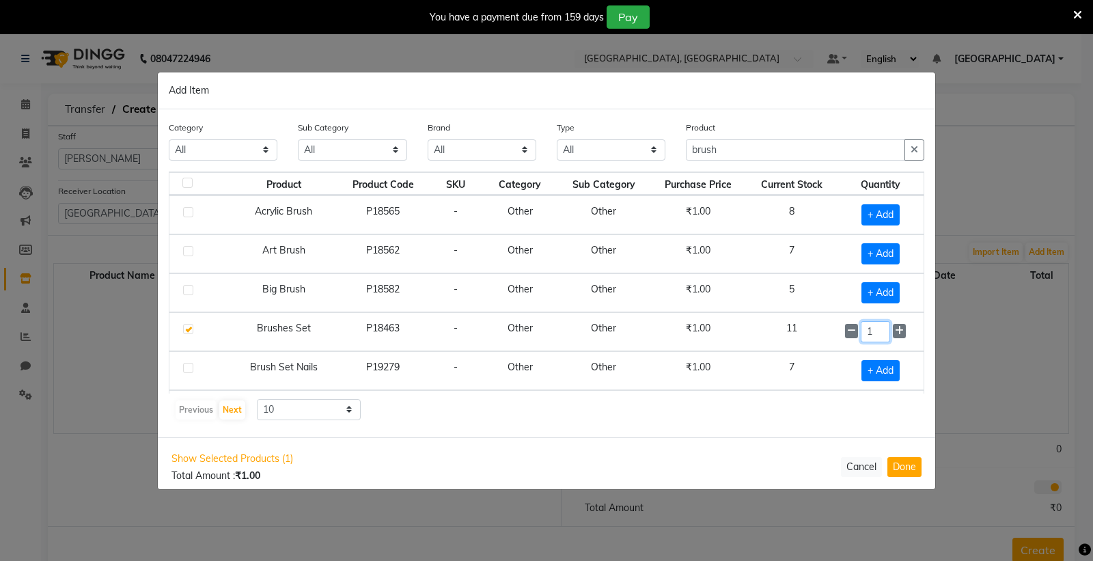
click at [869, 332] on input "1" at bounding box center [875, 331] width 29 height 21
type input "3"
click at [906, 461] on button "Done" at bounding box center [904, 467] width 34 height 20
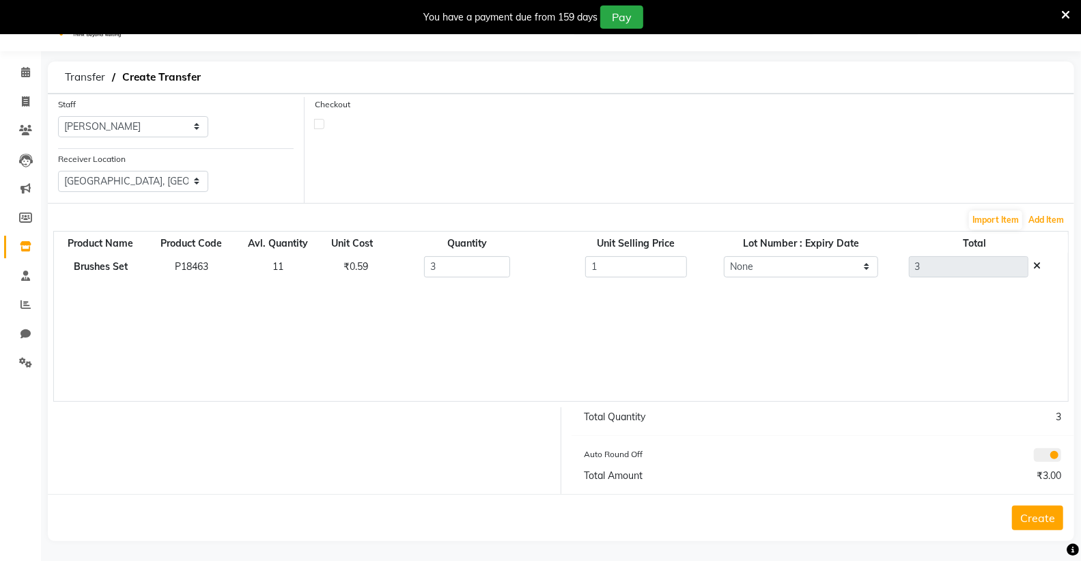
scroll to position [36, 0]
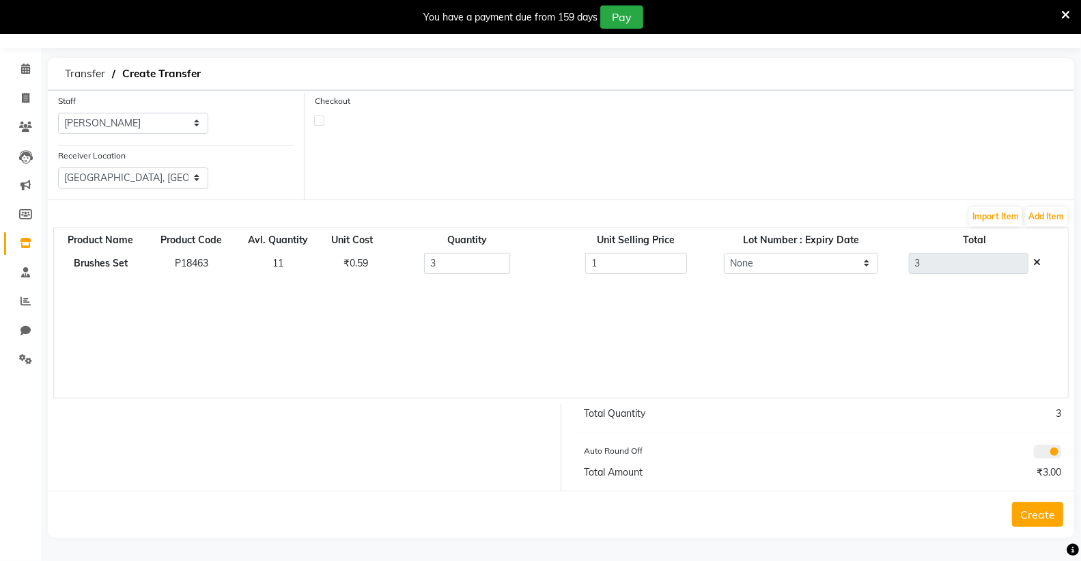
click at [1043, 512] on button "Create" at bounding box center [1037, 514] width 51 height 25
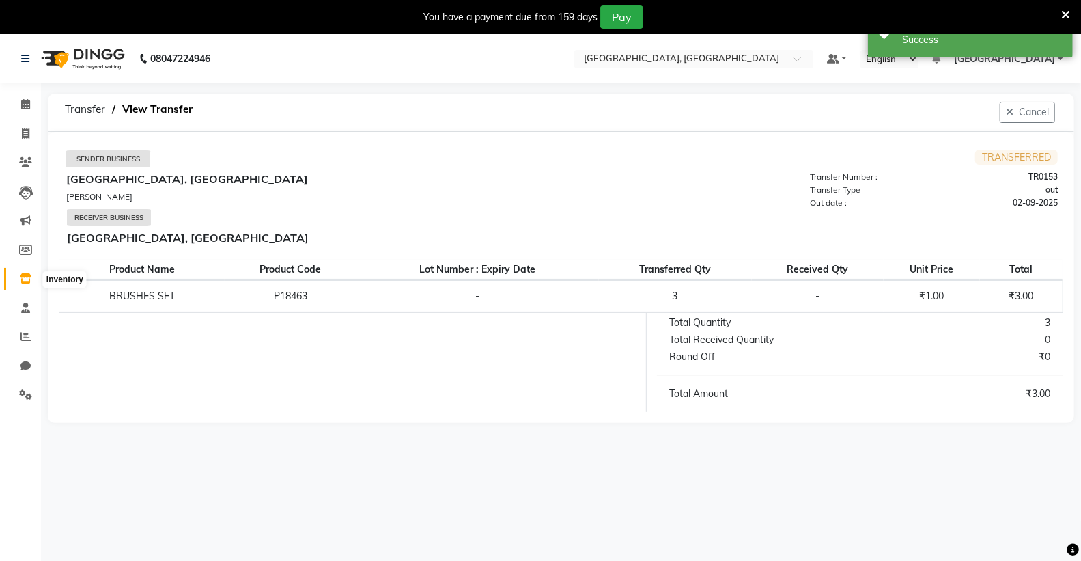
click at [29, 276] on icon at bounding box center [26, 278] width 12 height 10
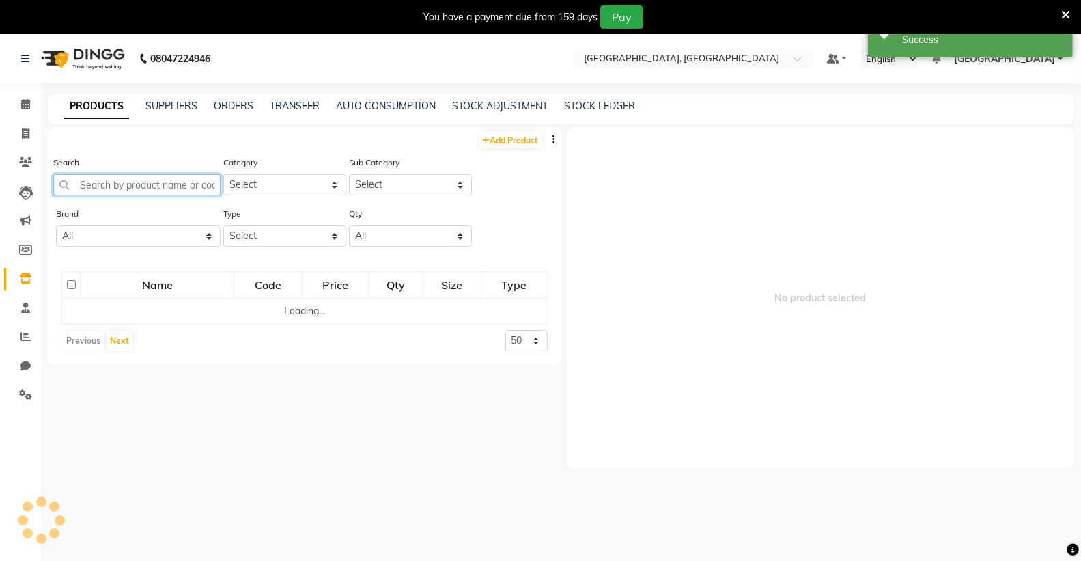
click at [117, 178] on input "text" at bounding box center [136, 184] width 167 height 21
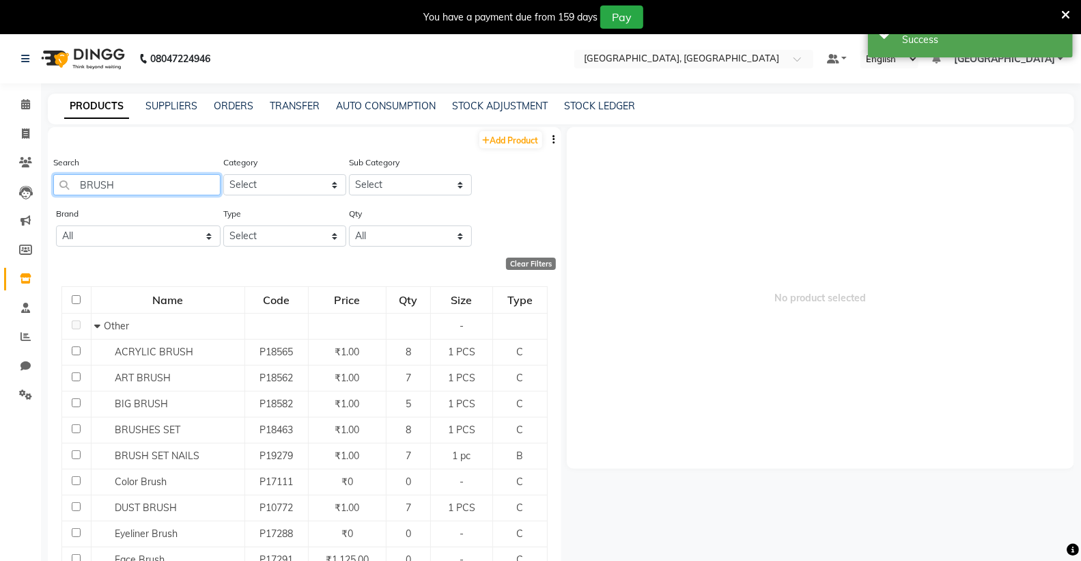
type input "BRUSH"
click at [947, 417] on span "No product selected" at bounding box center [821, 298] width 508 height 342
